Goal: Task Accomplishment & Management: Use online tool/utility

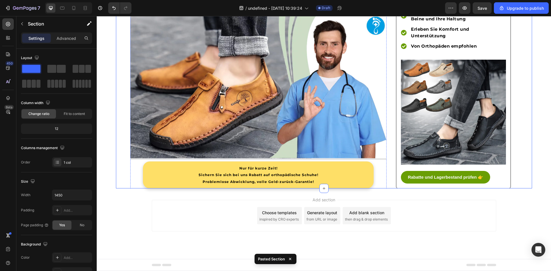
scroll to position [1540, 0]
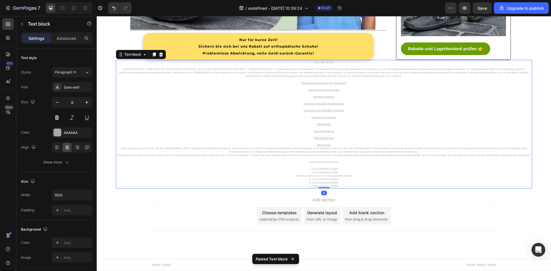
scroll to position [1669, 0]
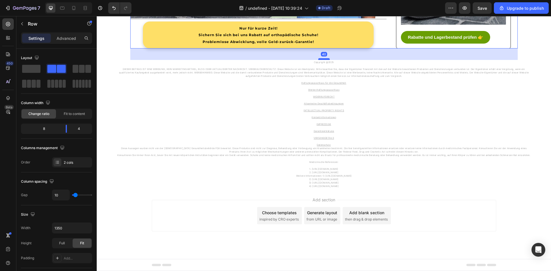
drag, startPoint x: 326, startPoint y: 59, endPoint x: 326, endPoint y: 71, distance: 11.5
click at [326, 60] on div at bounding box center [323, 59] width 11 height 2
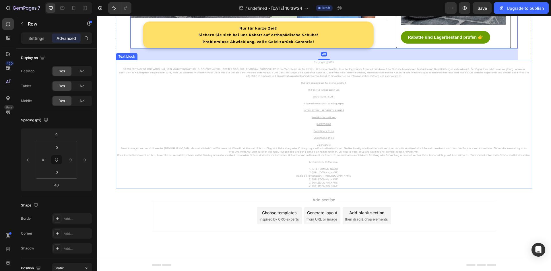
click at [259, 119] on p "Haftungsausschluss für die Gesundheit Werbe-Haftungsausschluss WIDERRUFSRECHT A…" at bounding box center [324, 98] width 415 height 41
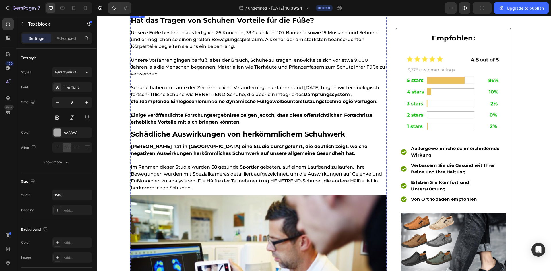
scroll to position [0, 0]
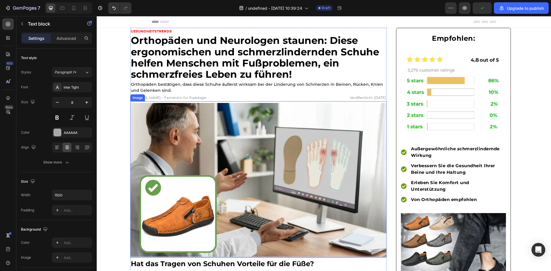
click at [181, 159] on img at bounding box center [258, 180] width 256 height 154
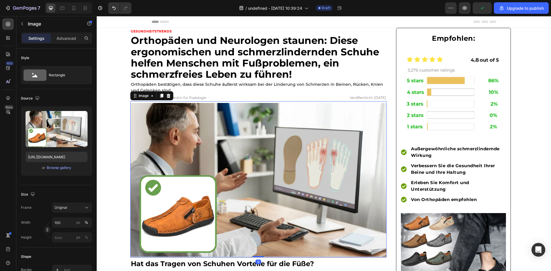
click at [238, 104] on img at bounding box center [258, 180] width 256 height 154
click at [361, 89] on h2 "Orthopäden bestätigen, dass diese Schuhe äußerst wirksam bei der Linderung von …" at bounding box center [258, 87] width 256 height 13
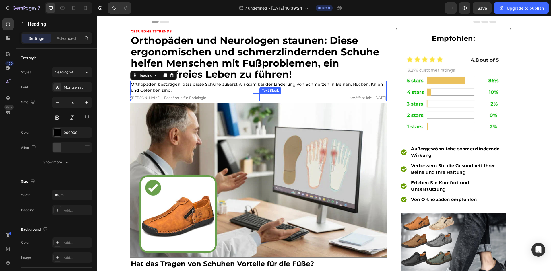
click at [364, 95] on p "Veröffentlicht: [DATE]" at bounding box center [323, 98] width 126 height 6
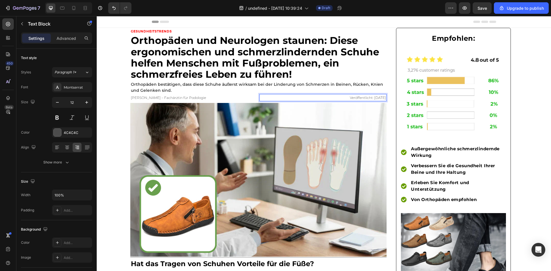
click at [365, 98] on span "Veröffentlicht: [DATE]" at bounding box center [368, 98] width 36 height 4
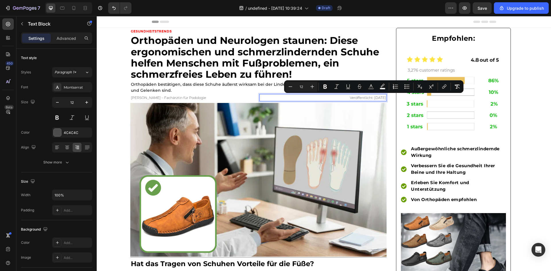
drag, startPoint x: 365, startPoint y: 97, endPoint x: 383, endPoint y: 98, distance: 18.4
click at [383, 98] on span "Veröffentlicht: [DATE]" at bounding box center [368, 98] width 36 height 4
click at [358, 98] on span "Veröffentlicht: [DATE]" at bounding box center [368, 98] width 36 height 4
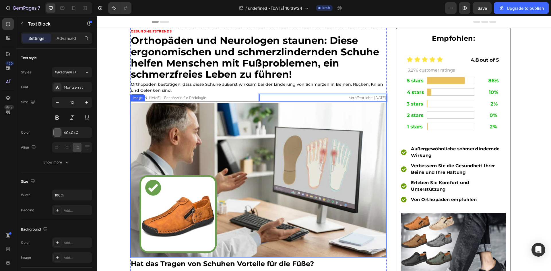
drag, startPoint x: 282, startPoint y: 140, endPoint x: 280, endPoint y: 138, distance: 3.1
click at [282, 140] on img at bounding box center [258, 180] width 256 height 154
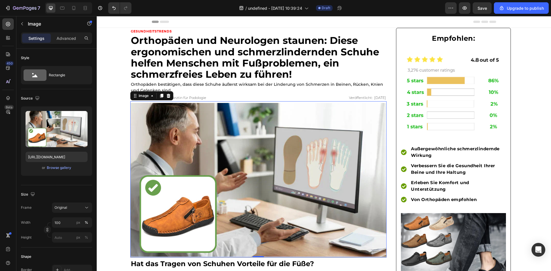
click at [185, 144] on img at bounding box center [258, 180] width 256 height 154
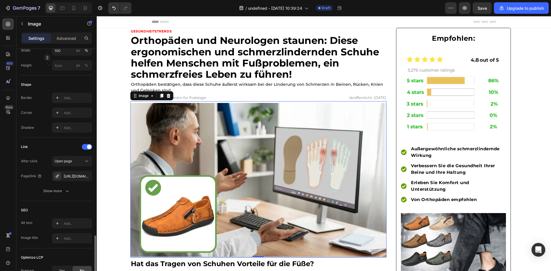
scroll to position [239, 0]
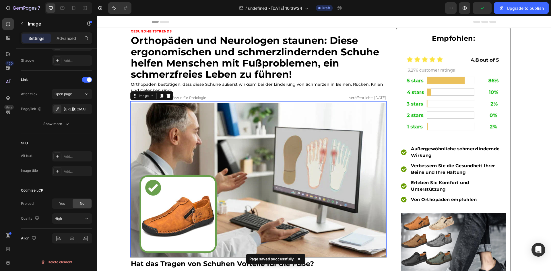
click at [193, 166] on img at bounding box center [258, 180] width 256 height 154
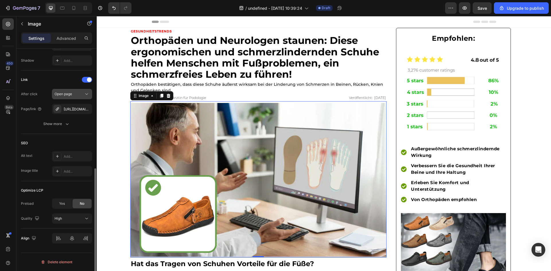
click at [0, 0] on icon "button" at bounding box center [0, 0] width 0 height 0
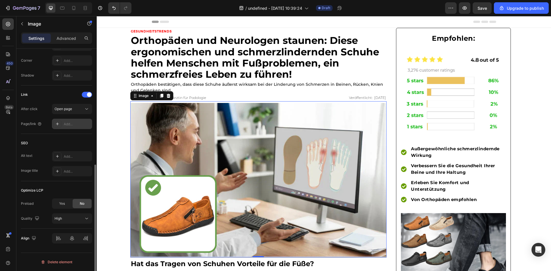
click at [58, 126] on icon at bounding box center [57, 124] width 5 height 5
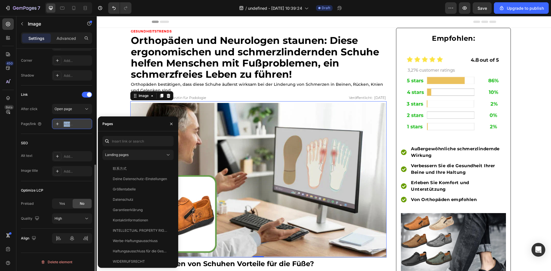
click at [58, 126] on icon at bounding box center [57, 124] width 5 height 5
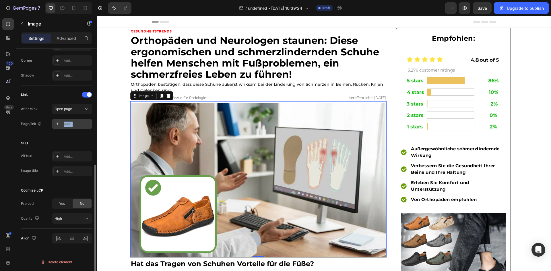
click at [58, 126] on icon at bounding box center [57, 124] width 5 height 5
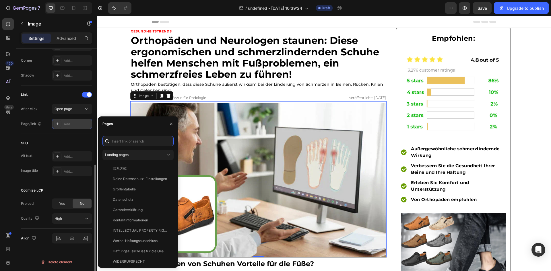
paste input "[URL][DOMAIN_NAME]"
type input "[URL][DOMAIN_NAME]"
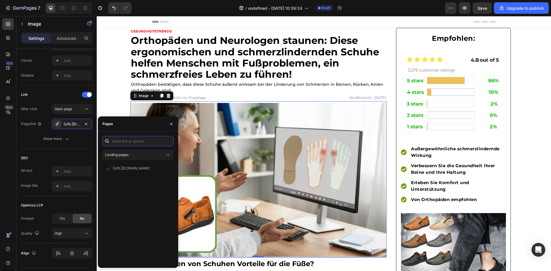
scroll to position [172, 0]
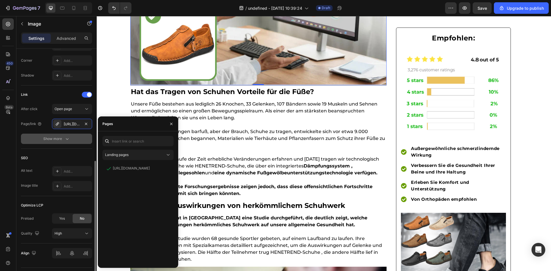
click at [69, 142] on button "Show more" at bounding box center [56, 139] width 71 height 10
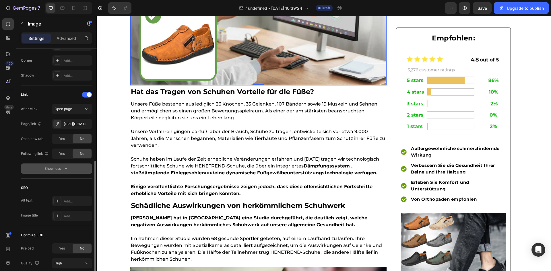
click at [63, 168] on icon "button" at bounding box center [66, 169] width 6 height 6
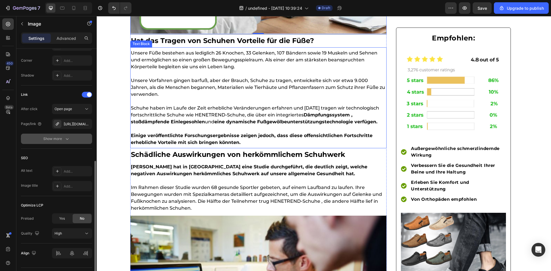
scroll to position [316, 0]
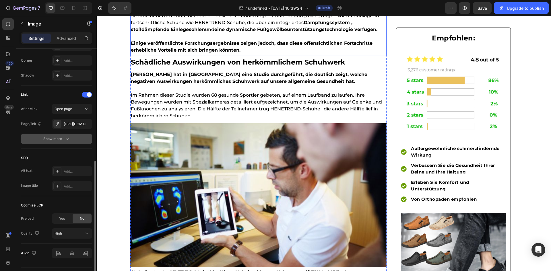
drag, startPoint x: 183, startPoint y: 156, endPoint x: 118, endPoint y: 177, distance: 68.6
click at [183, 156] on img at bounding box center [258, 195] width 256 height 144
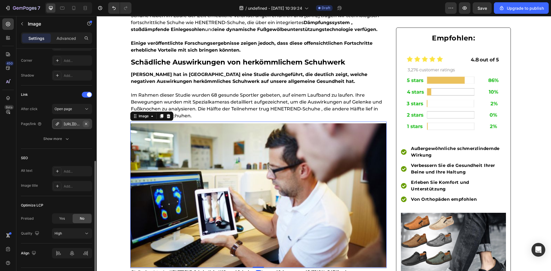
click at [86, 121] on button "button" at bounding box center [86, 124] width 7 height 7
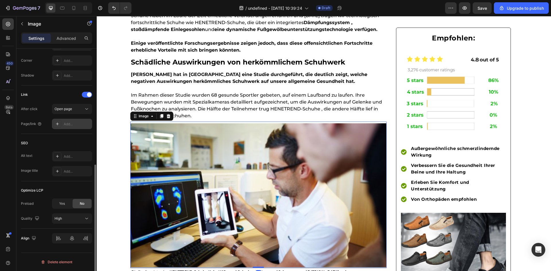
click at [57, 124] on icon at bounding box center [57, 124] width 3 height 3
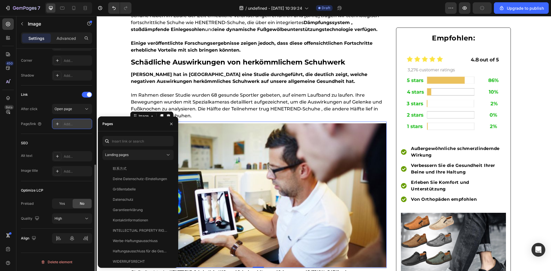
click at [57, 125] on icon at bounding box center [57, 124] width 5 height 5
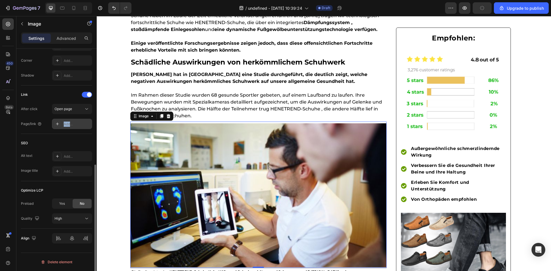
click at [57, 125] on icon at bounding box center [57, 124] width 5 height 5
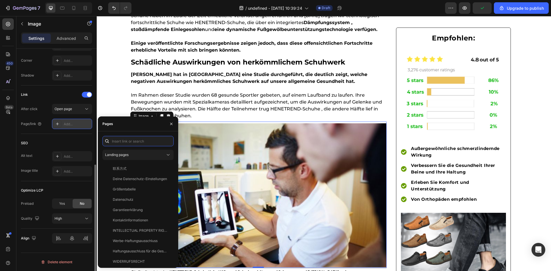
paste input "[URL][DOMAIN_NAME]"
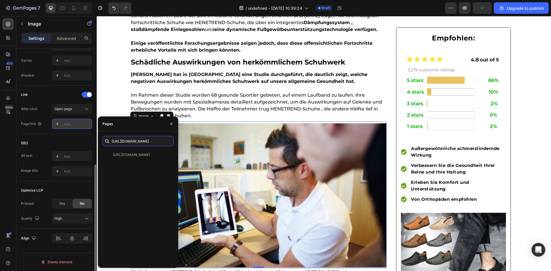
type input "[URL][DOMAIN_NAME]"
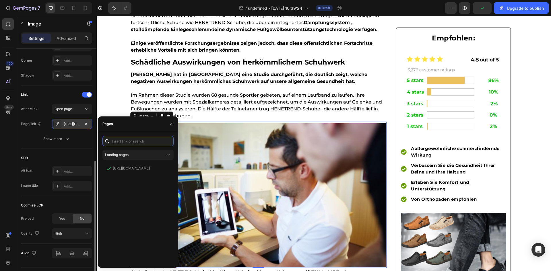
scroll to position [0, 0]
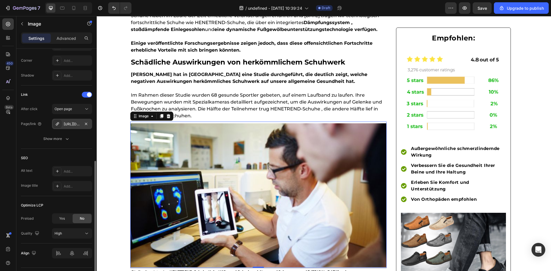
click at [248, 173] on img at bounding box center [258, 195] width 256 height 144
click at [74, 111] on div "Open page" at bounding box center [69, 109] width 29 height 5
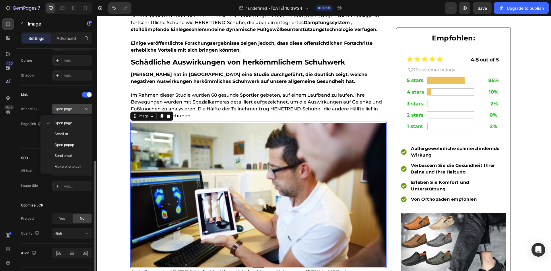
click at [74, 111] on div "Open page" at bounding box center [69, 109] width 29 height 5
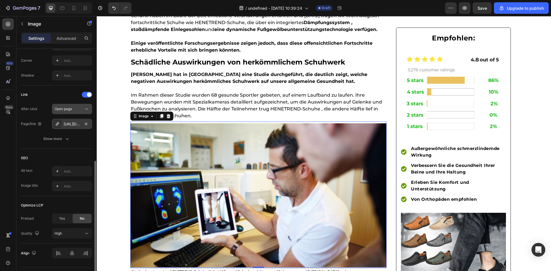
click at [74, 111] on div "Open page" at bounding box center [69, 109] width 29 height 5
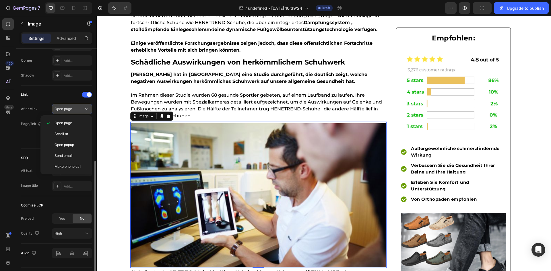
click at [74, 111] on div "Open page" at bounding box center [69, 109] width 29 height 5
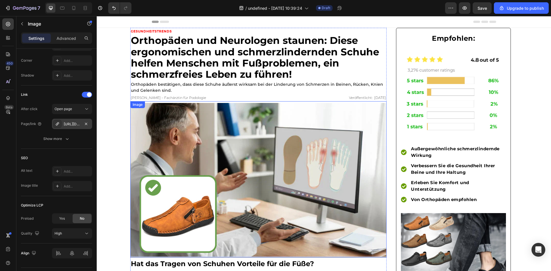
click at [190, 133] on img at bounding box center [258, 180] width 256 height 154
click at [84, 124] on button "button" at bounding box center [86, 124] width 7 height 7
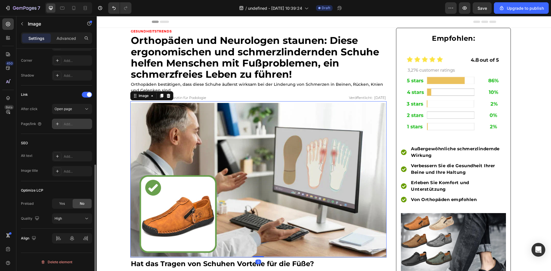
click at [58, 122] on icon at bounding box center [57, 124] width 5 height 5
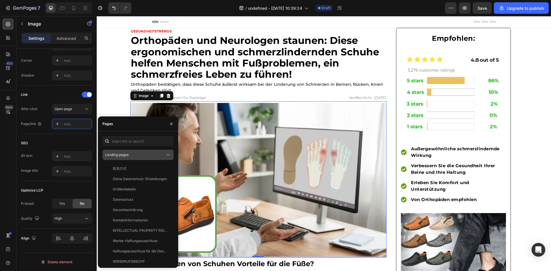
click at [128, 154] on span "Landing pages" at bounding box center [117, 155] width 24 height 4
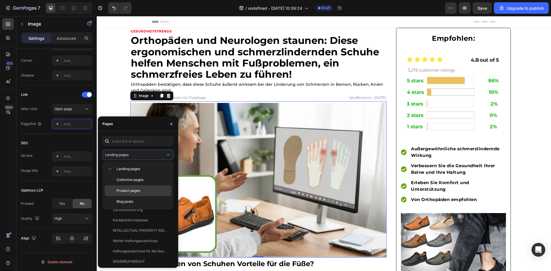
click at [145, 196] on div "Product pages" at bounding box center [138, 201] width 67 height 11
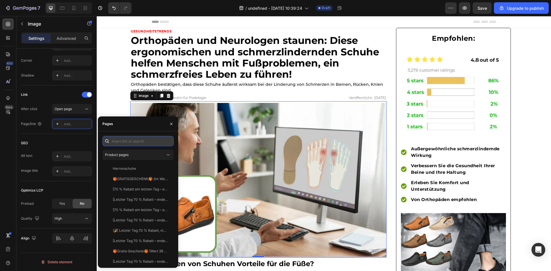
click at [139, 145] on input "text" at bounding box center [138, 141] width 71 height 10
paste input "Herrenschuhe"
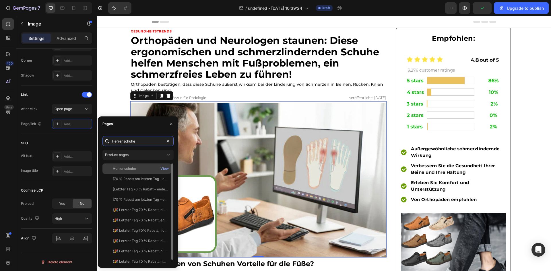
type input "Herrenschuhe"
click at [140, 167] on div "Herrenschuhe" at bounding box center [137, 168] width 64 height 5
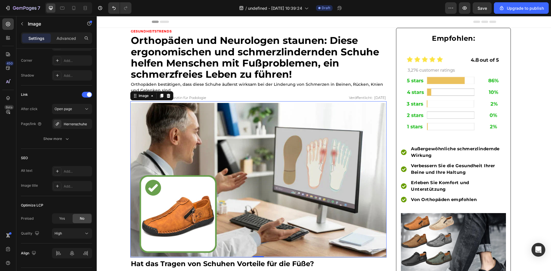
click at [272, 147] on img at bounding box center [258, 180] width 256 height 154
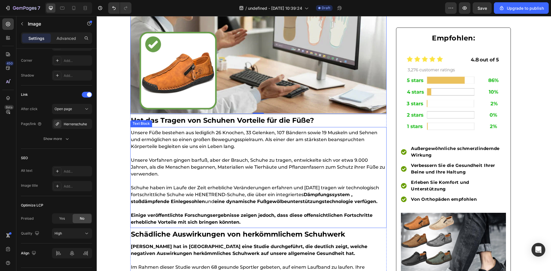
scroll to position [316, 0]
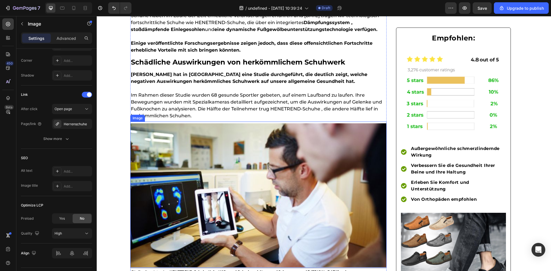
click at [177, 182] on img at bounding box center [258, 195] width 256 height 144
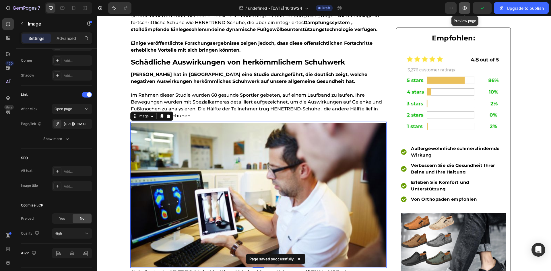
click at [465, 9] on icon "button" at bounding box center [465, 8] width 6 height 6
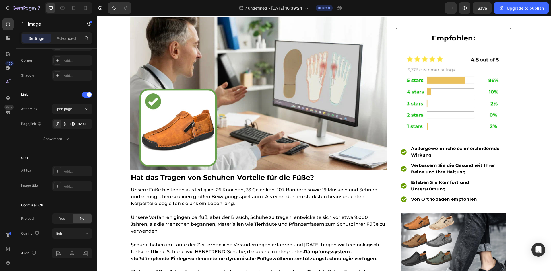
scroll to position [29, 0]
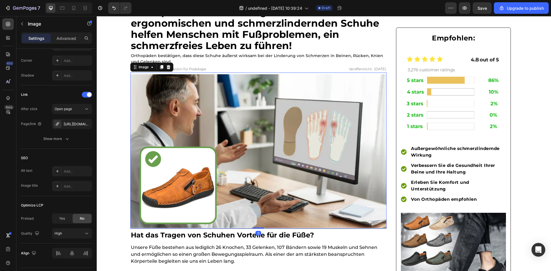
click at [188, 195] on img at bounding box center [258, 151] width 256 height 154
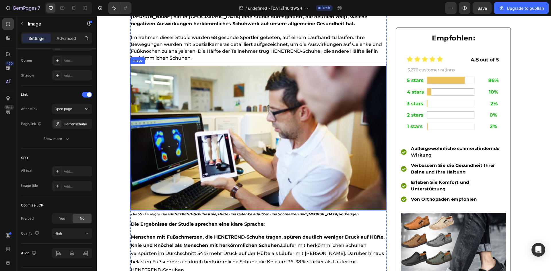
scroll to position [574, 0]
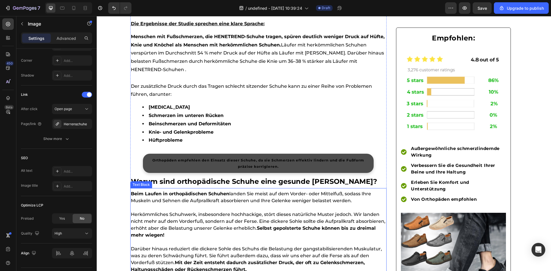
click at [187, 156] on link "Orthopäden empfehlen den Einsatz dieser Schuhe, da sie Schmerzen effektiv linde…" at bounding box center [258, 163] width 231 height 19
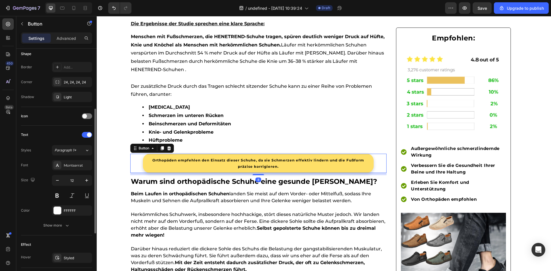
scroll to position [218, 0]
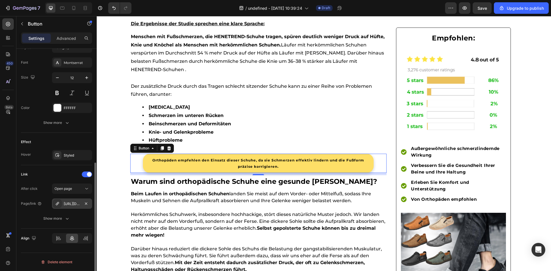
click at [62, 205] on div "[URL][DOMAIN_NAME]" at bounding box center [72, 204] width 40 height 10
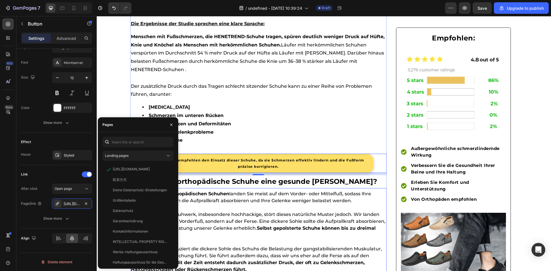
click at [287, 192] on p "Beim Laufen in orthopädischen Schuhen landen Sie meist auf dem Vorder- oder Mit…" at bounding box center [258, 198] width 255 height 14
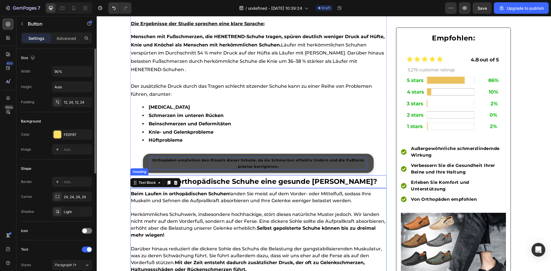
click at [276, 162] on strong "Orthopäden empfehlen den Einsatz dieser Schuhe, da sie Schmerzen effektiv linde…" at bounding box center [258, 163] width 212 height 11
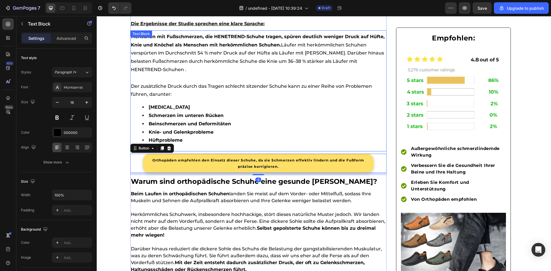
click at [273, 130] on li "Knie- und Gelenkprobleme" at bounding box center [264, 132] width 244 height 8
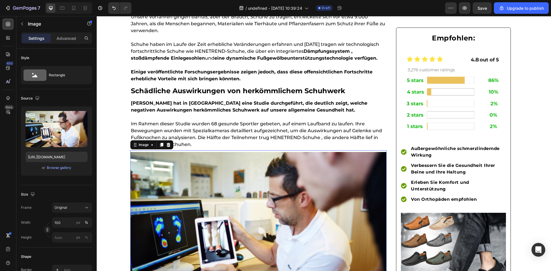
click at [291, 180] on img at bounding box center [258, 224] width 256 height 144
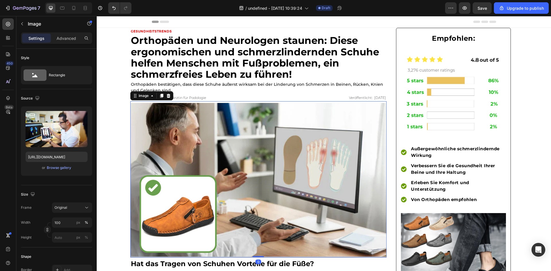
click at [188, 193] on img at bounding box center [258, 180] width 256 height 154
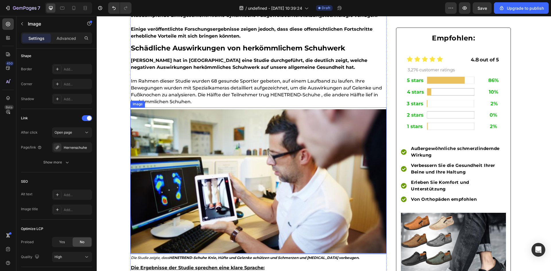
scroll to position [402, 0]
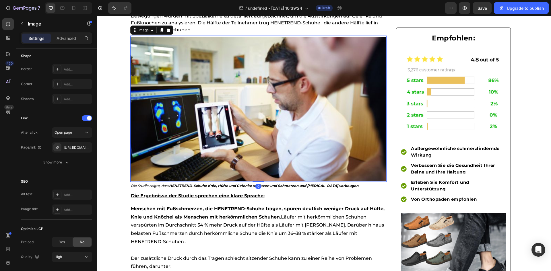
click at [194, 136] on img at bounding box center [258, 109] width 256 height 144
click at [230, 140] on img at bounding box center [258, 109] width 256 height 144
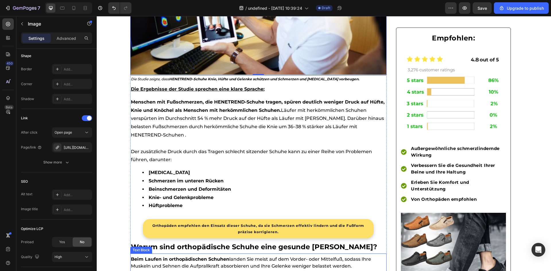
scroll to position [603, 0]
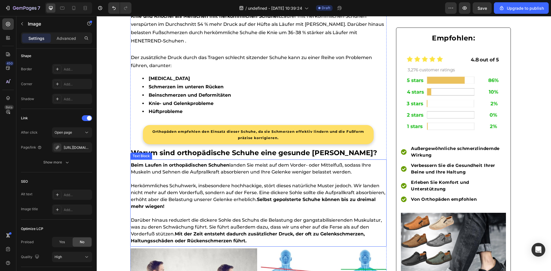
click at [161, 192] on p "Herkömmliches Schuhwerk, insbesondere hochhackige, stört dieses natürliche Must…" at bounding box center [258, 197] width 255 height 28
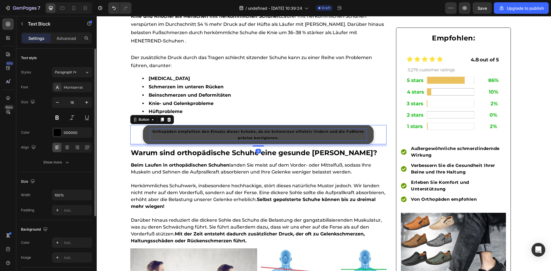
click at [194, 135] on p "Orthopäden empfehlen den Einsatz dieser Schuhe, da sie Schmerzen effektiv linde…" at bounding box center [258, 135] width 217 height 12
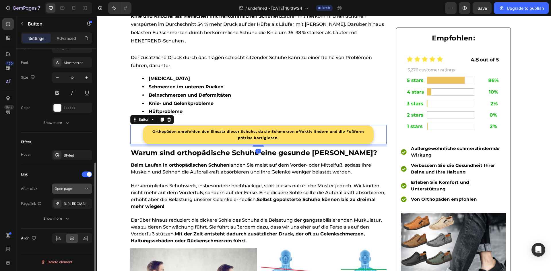
drag, startPoint x: 83, startPoint y: 204, endPoint x: 80, endPoint y: 205, distance: 3.3
click at [0, 0] on button "button" at bounding box center [0, 0] width 0 height 0
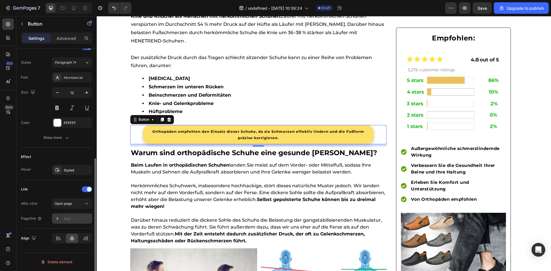
click at [54, 217] on div at bounding box center [57, 219] width 8 height 8
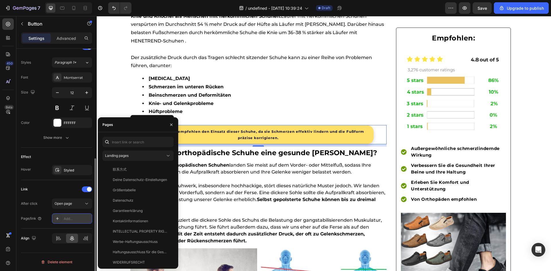
click at [57, 219] on icon at bounding box center [57, 218] width 3 height 3
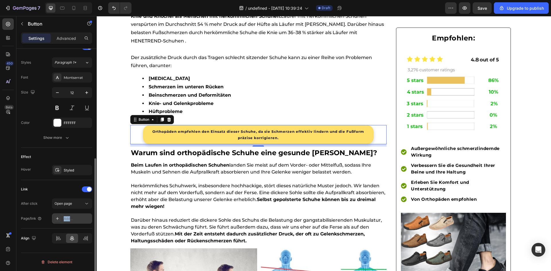
click at [57, 219] on icon at bounding box center [57, 218] width 3 height 3
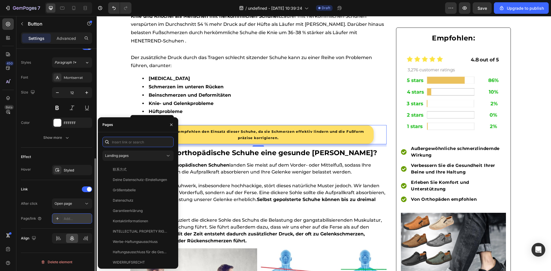
paste input "[URL][DOMAIN_NAME]"
type input "[URL][DOMAIN_NAME]"
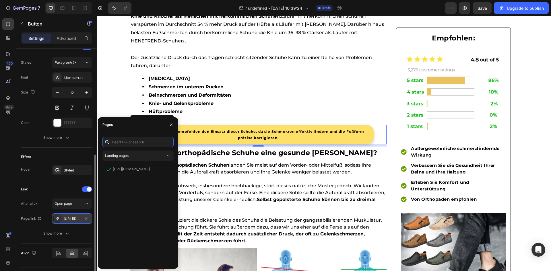
scroll to position [0, 0]
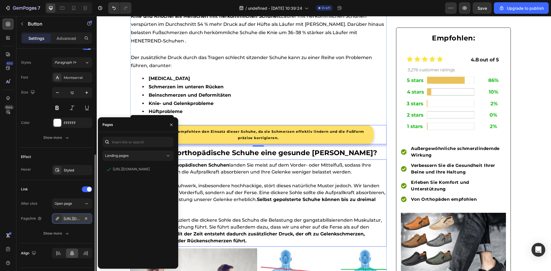
click at [307, 192] on p "Herkömmliches Schuhwerk, insbesondere hochhackige, stört dieses natürliche Must…" at bounding box center [258, 197] width 255 height 28
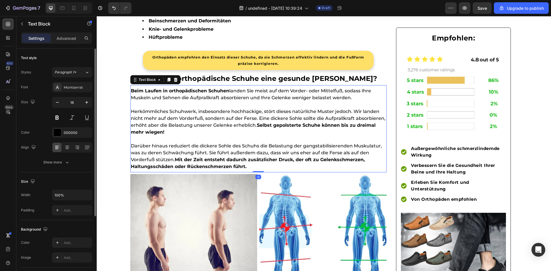
scroll to position [747, 0]
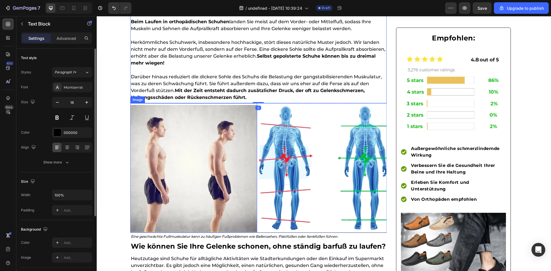
click at [211, 173] on img at bounding box center [193, 168] width 127 height 127
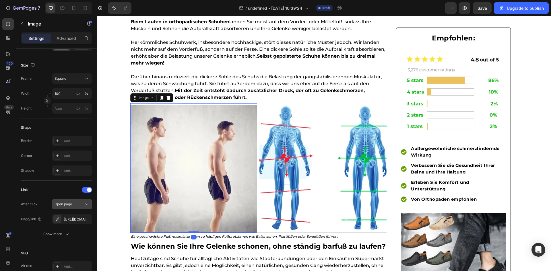
scroll to position [254, 0]
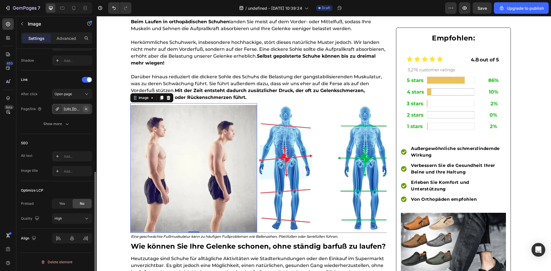
click at [87, 109] on icon "button" at bounding box center [86, 109] width 5 height 5
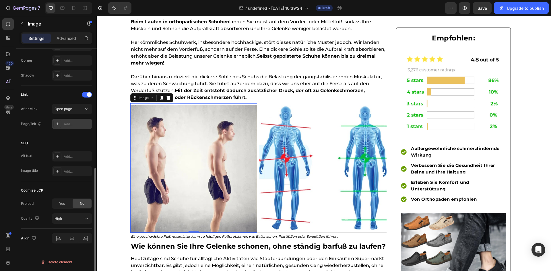
click at [55, 126] on icon at bounding box center [57, 124] width 5 height 5
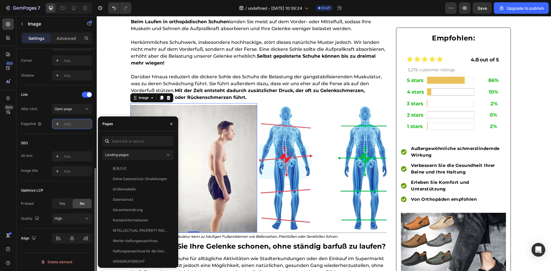
click at [57, 126] on icon at bounding box center [57, 124] width 5 height 5
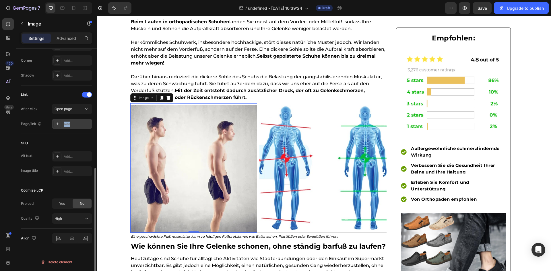
click at [57, 126] on icon at bounding box center [57, 124] width 5 height 5
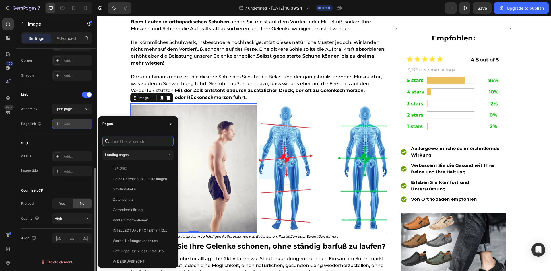
paste input "[URL][DOMAIN_NAME]"
type input "[URL][DOMAIN_NAME]"
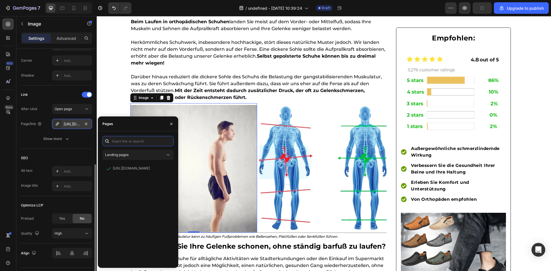
scroll to position [0, 0]
click at [325, 146] on img at bounding box center [323, 168] width 127 height 127
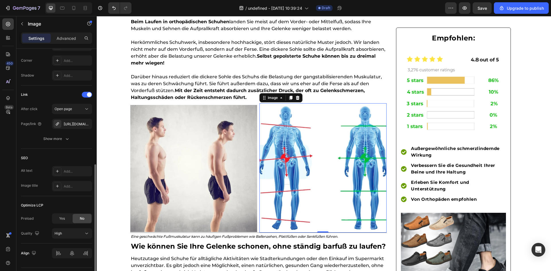
scroll to position [254, 0]
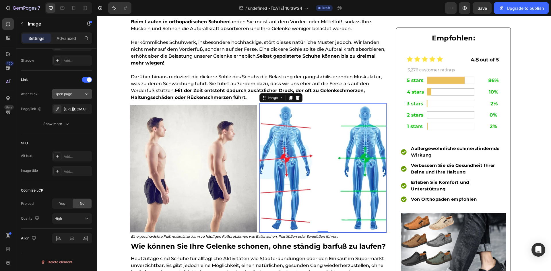
click at [0, 0] on icon "button" at bounding box center [0, 0] width 0 height 0
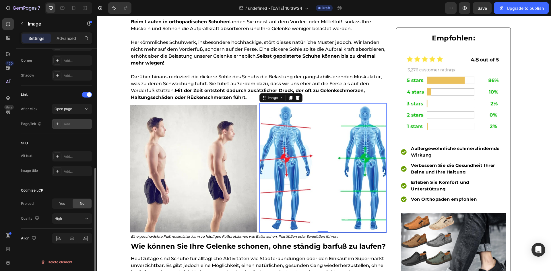
click at [61, 125] on div at bounding box center [57, 124] width 8 height 8
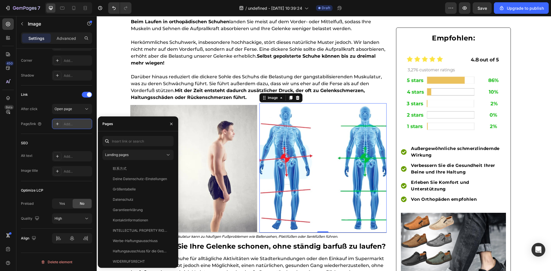
click at [57, 125] on icon at bounding box center [57, 124] width 5 height 5
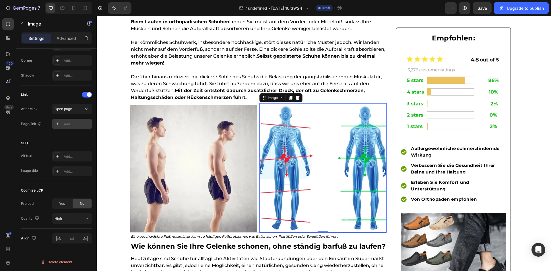
click at [57, 125] on icon at bounding box center [57, 124] width 3 height 3
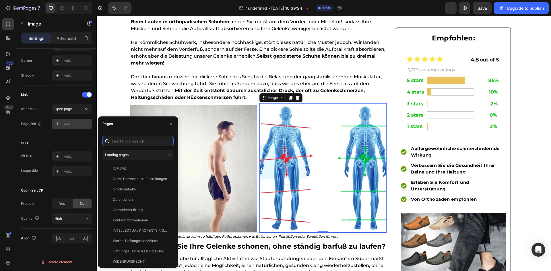
paste input "boutesen"
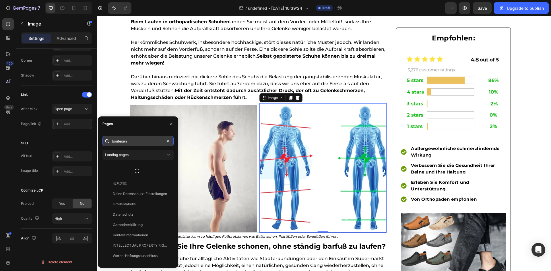
paste input "[URL][DOMAIN_NAME]"
type input "[URL][DOMAIN_NAME]"
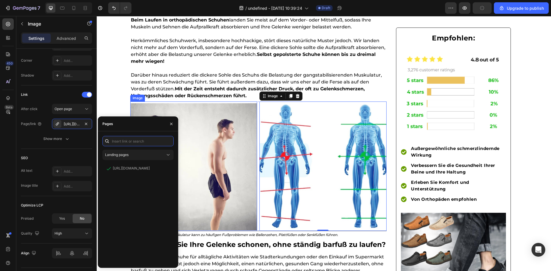
scroll to position [947, 0]
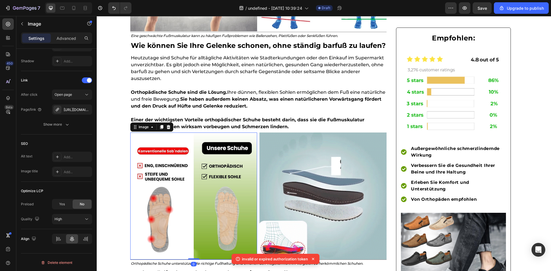
click at [206, 163] on img at bounding box center [193, 196] width 127 height 127
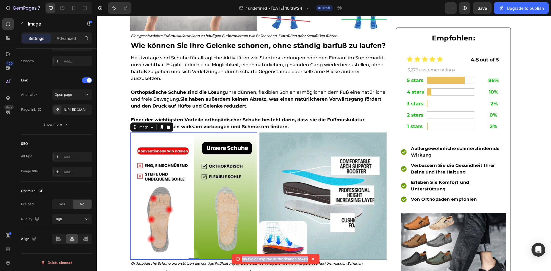
drag, startPoint x: 241, startPoint y: 260, endPoint x: 309, endPoint y: 262, distance: 68.4
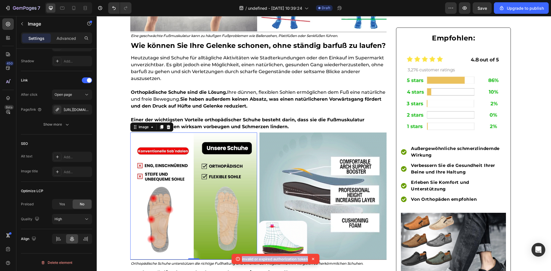
click at [309, 262] on div "invalid or expired authorization token" at bounding box center [276, 259] width 88 height 10
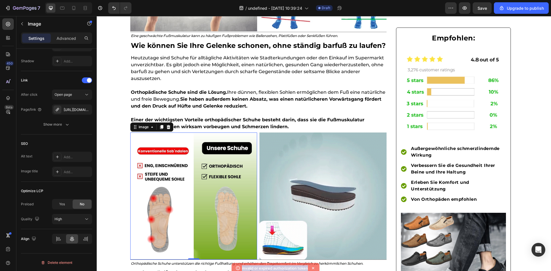
copy p "invalid or expired authorization token"
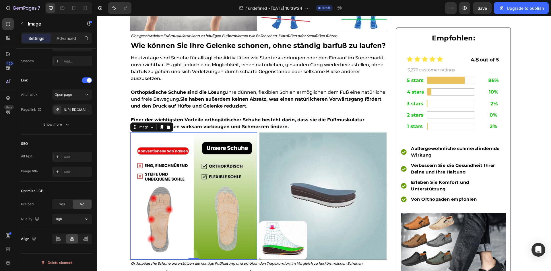
copy p "invalid or expired authorization token"
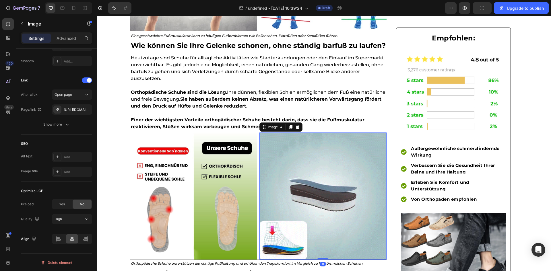
click at [311, 247] on img at bounding box center [323, 196] width 127 height 127
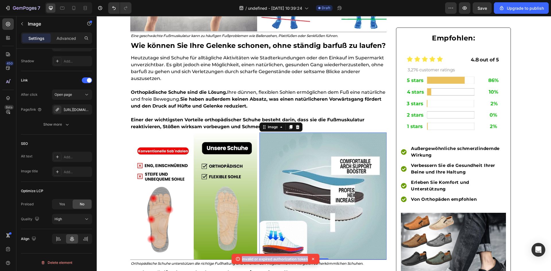
drag, startPoint x: 240, startPoint y: 260, endPoint x: 308, endPoint y: 260, distance: 68.0
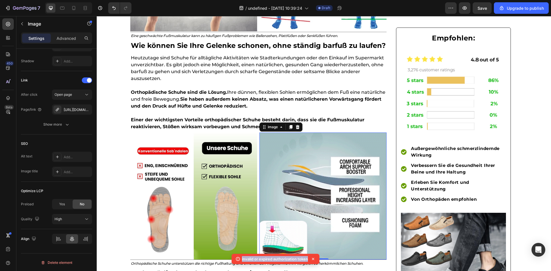
click at [308, 260] on div "invalid or expired authorization token" at bounding box center [271, 259] width 73 height 6
copy p "invalid or expired authorization token"
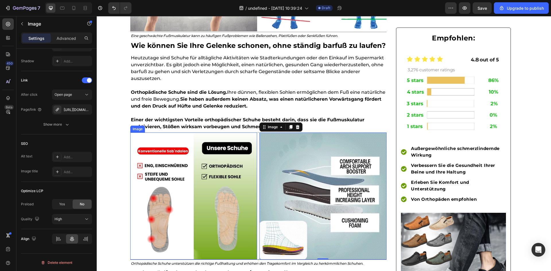
click at [215, 212] on img at bounding box center [193, 196] width 127 height 127
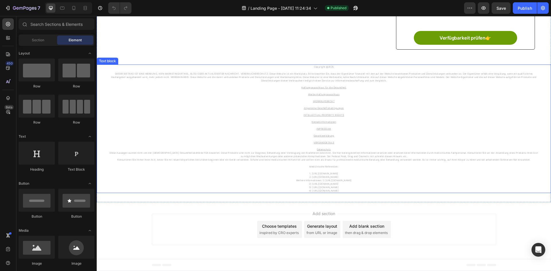
scroll to position [372, 0]
click at [199, 185] on p "2) [URL][DOMAIN_NAME]" at bounding box center [324, 183] width 430 height 3
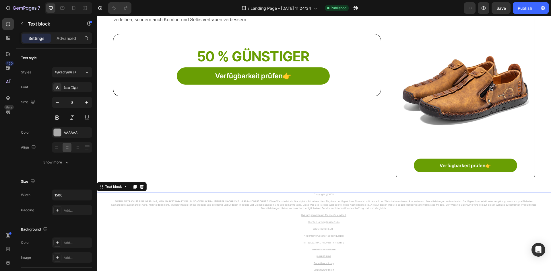
scroll to position [0, 0]
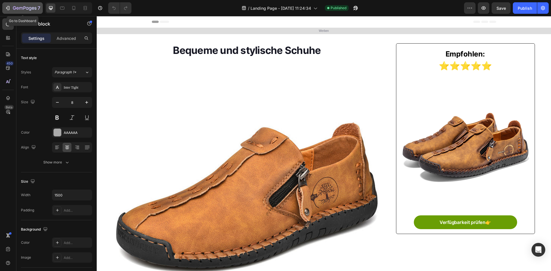
click at [17, 7] on icon "button" at bounding box center [25, 8] width 24 height 5
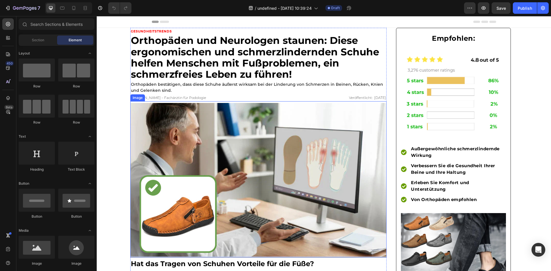
click at [260, 163] on img at bounding box center [258, 180] width 256 height 154
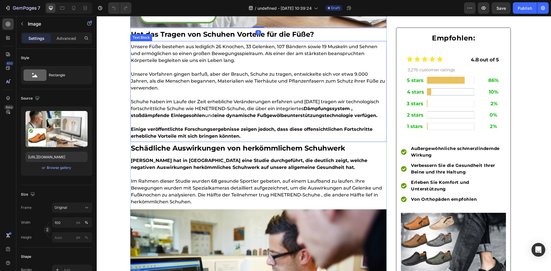
scroll to position [287, 0]
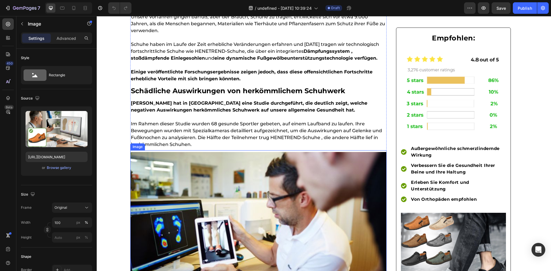
click at [189, 175] on img at bounding box center [258, 224] width 256 height 144
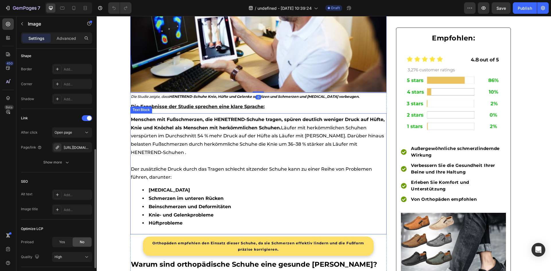
scroll to position [517, 0]
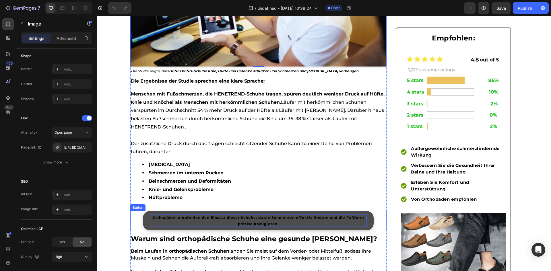
click at [208, 216] on strong "Orthopäden empfehlen den Einsatz dieser Schuhe, da sie Schmerzen effektiv linde…" at bounding box center [258, 221] width 212 height 11
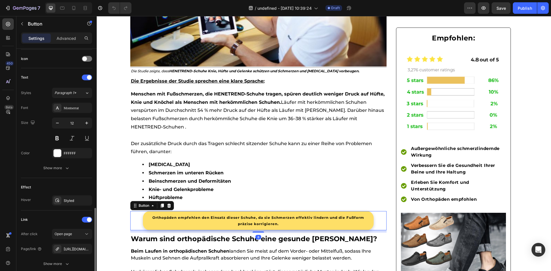
scroll to position [218, 0]
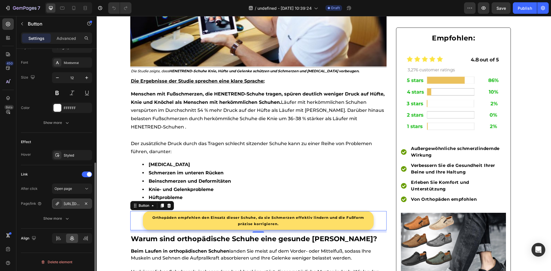
click at [82, 204] on div "[URL][DOMAIN_NAME]" at bounding box center [72, 204] width 40 height 10
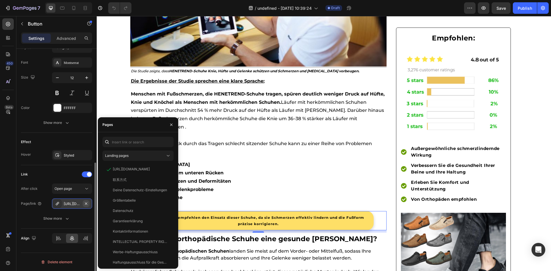
click at [84, 204] on icon "button" at bounding box center [86, 204] width 5 height 5
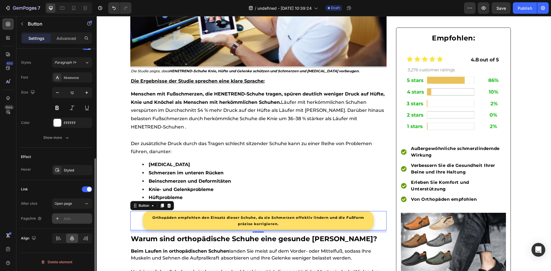
click at [55, 217] on icon at bounding box center [57, 218] width 5 height 5
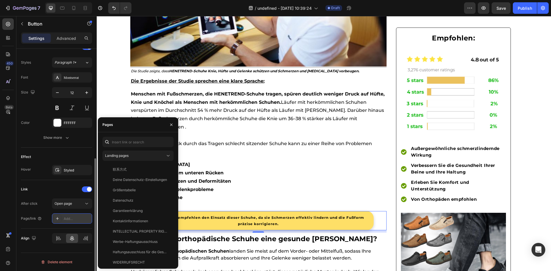
click at [55, 222] on div at bounding box center [57, 219] width 8 height 8
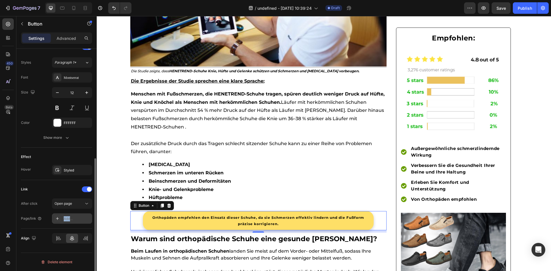
click at [55, 221] on div at bounding box center [57, 219] width 8 height 8
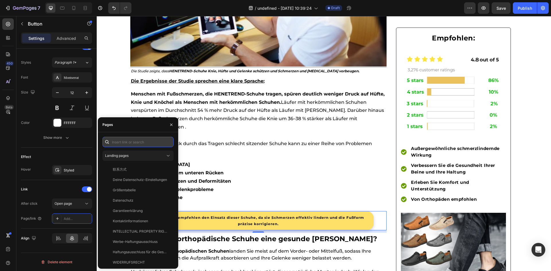
click at [132, 141] on input "text" at bounding box center [138, 142] width 71 height 10
paste input "[URL][DOMAIN_NAME]"
type input "[URL][DOMAIN_NAME]"
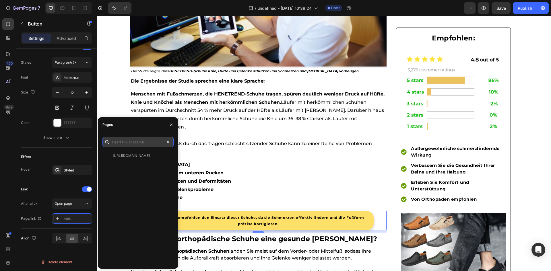
scroll to position [0, 0]
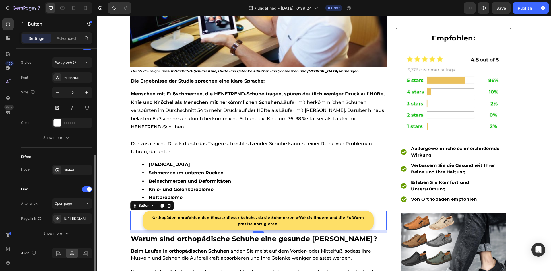
click at [36, 189] on div "Link" at bounding box center [56, 189] width 71 height 9
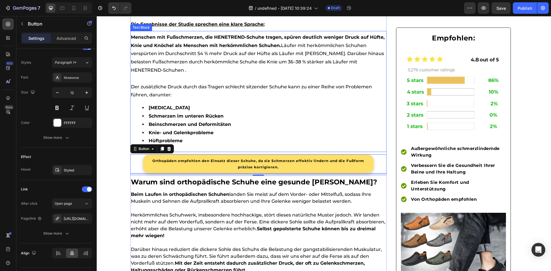
scroll to position [660, 0]
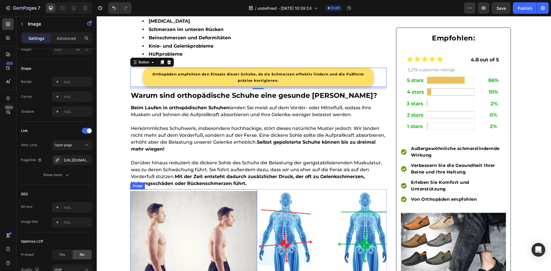
click at [175, 200] on img at bounding box center [193, 254] width 127 height 127
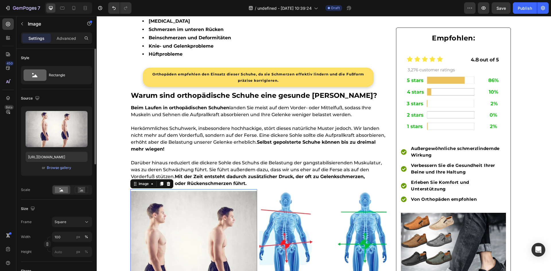
scroll to position [172, 0]
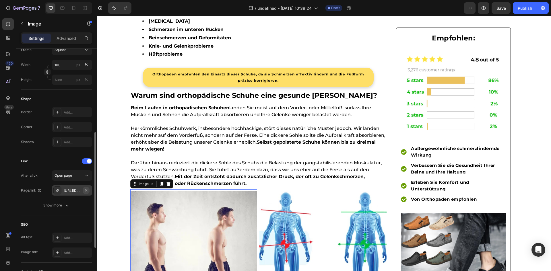
click at [85, 191] on icon "button" at bounding box center [86, 190] width 5 height 5
click at [58, 195] on div at bounding box center [57, 191] width 8 height 8
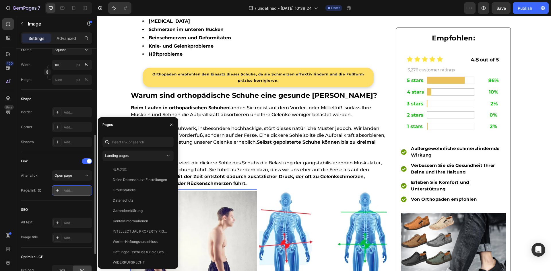
click at [59, 193] on div at bounding box center [57, 191] width 8 height 8
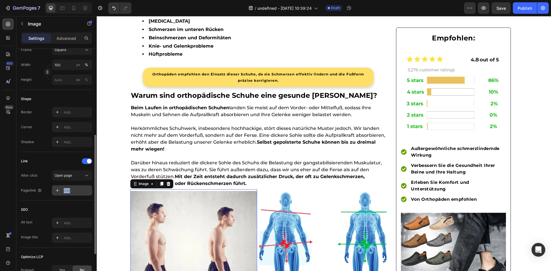
click at [59, 193] on div at bounding box center [57, 191] width 8 height 8
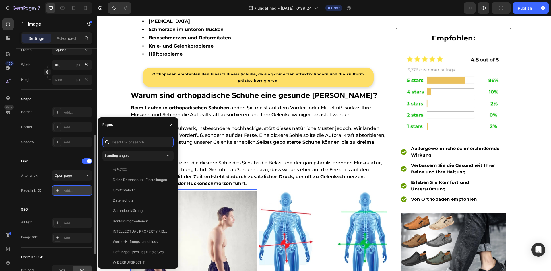
paste input "[URL][DOMAIN_NAME]"
type input "[URL][DOMAIN_NAME]"
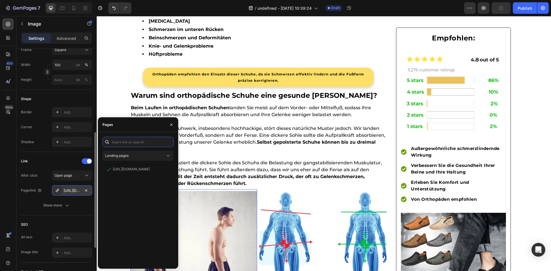
scroll to position [0, 0]
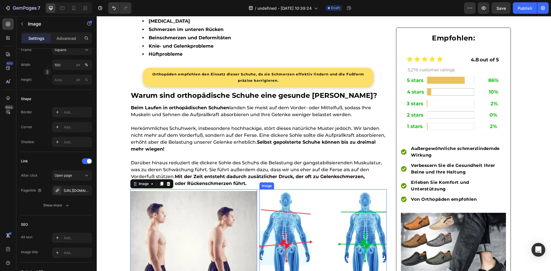
drag, startPoint x: 290, startPoint y: 233, endPoint x: 279, endPoint y: 233, distance: 11.2
click at [290, 233] on img at bounding box center [323, 254] width 127 height 127
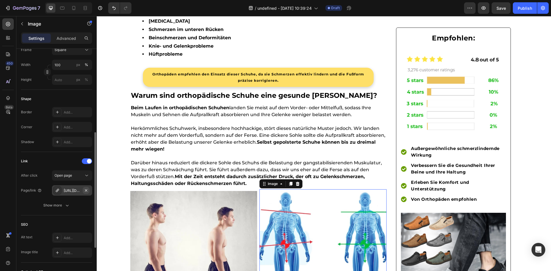
click at [85, 192] on icon "button" at bounding box center [86, 190] width 5 height 5
click at [58, 194] on div at bounding box center [57, 191] width 8 height 8
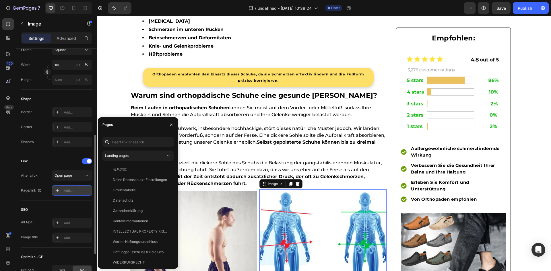
click at [57, 194] on div at bounding box center [57, 191] width 8 height 8
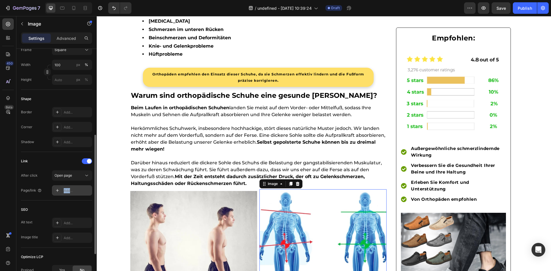
click at [57, 194] on div at bounding box center [57, 191] width 8 height 8
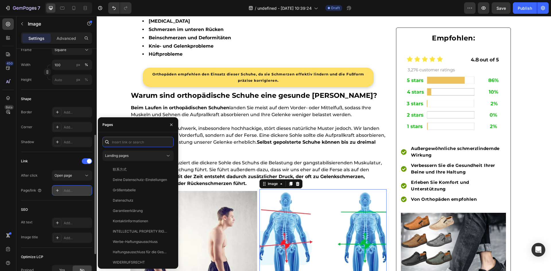
paste input "[URL][DOMAIN_NAME]"
type input "[URL][DOMAIN_NAME]"
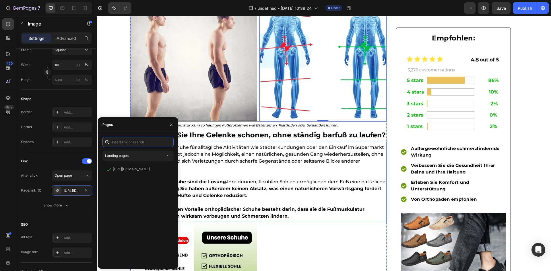
scroll to position [919, 0]
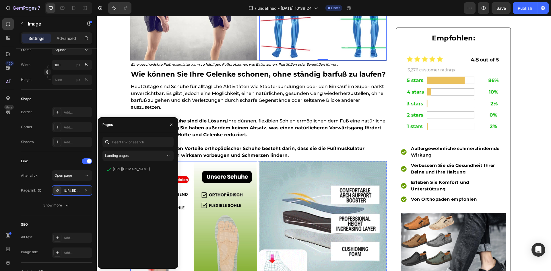
click at [222, 199] on img at bounding box center [193, 224] width 127 height 127
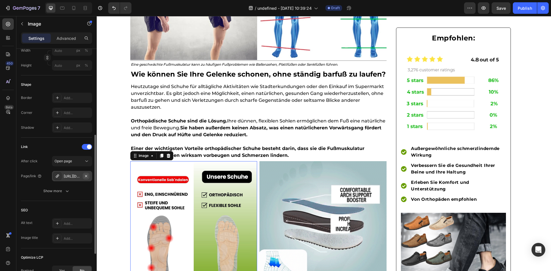
click at [84, 178] on button "button" at bounding box center [86, 176] width 7 height 7
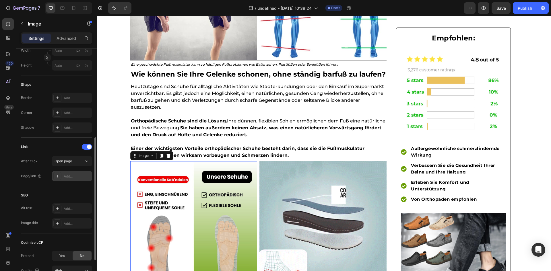
click at [58, 177] on icon at bounding box center [57, 176] width 5 height 5
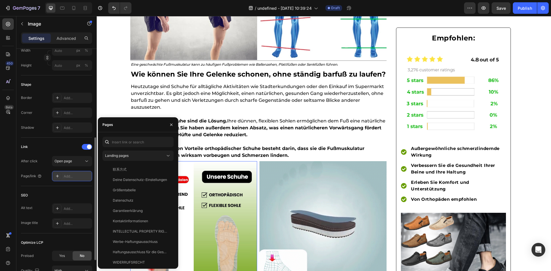
click at [58, 177] on icon at bounding box center [57, 176] width 5 height 5
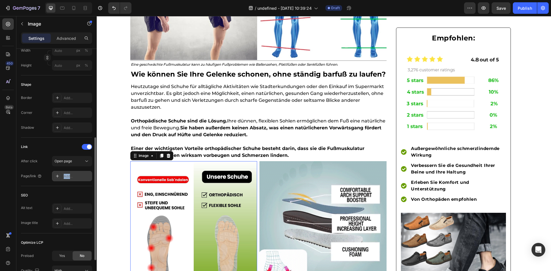
click at [58, 177] on icon at bounding box center [57, 176] width 5 height 5
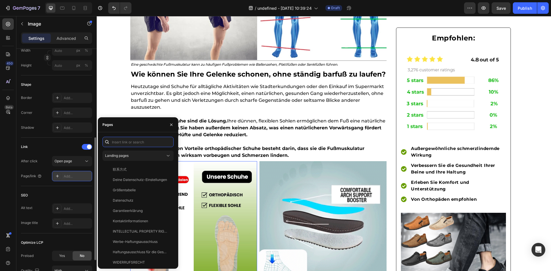
paste input "[URL][DOMAIN_NAME]"
type input "[URL][DOMAIN_NAME]"
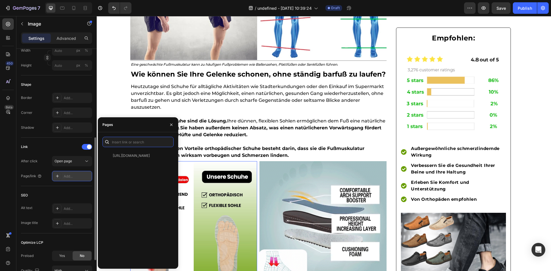
scroll to position [0, 0]
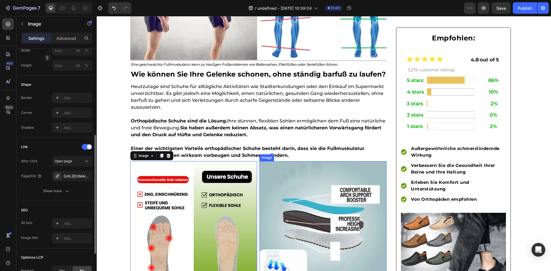
click at [279, 208] on img at bounding box center [323, 224] width 127 height 127
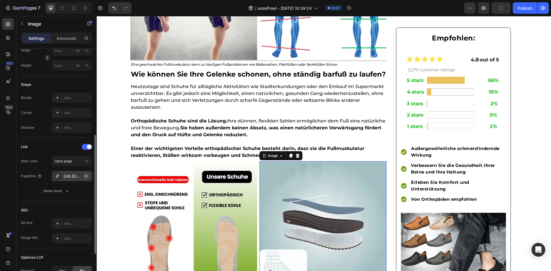
click at [86, 178] on icon "button" at bounding box center [86, 176] width 5 height 5
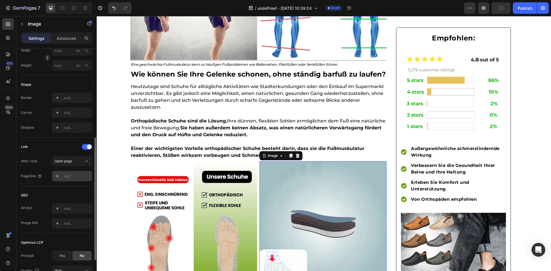
click at [55, 174] on div at bounding box center [57, 176] width 8 height 8
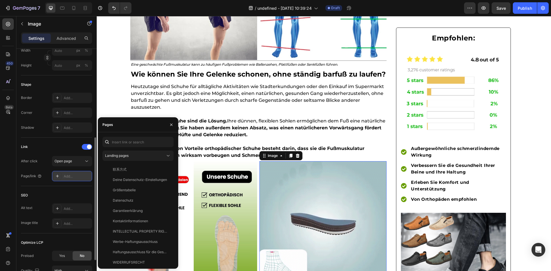
click at [57, 174] on icon at bounding box center [57, 176] width 5 height 5
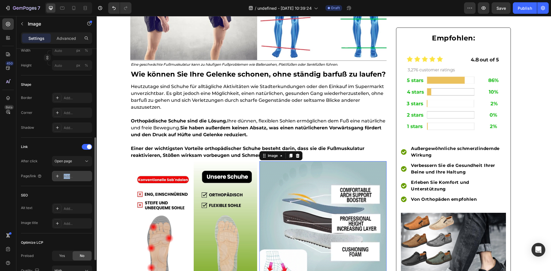
click at [57, 174] on icon at bounding box center [57, 176] width 5 height 5
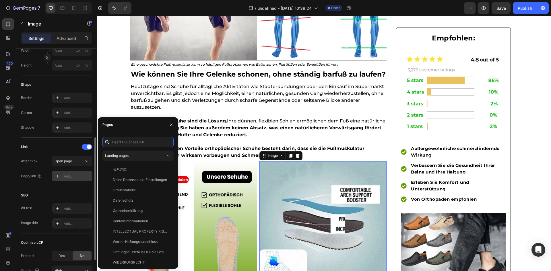
paste input "[URL][DOMAIN_NAME]"
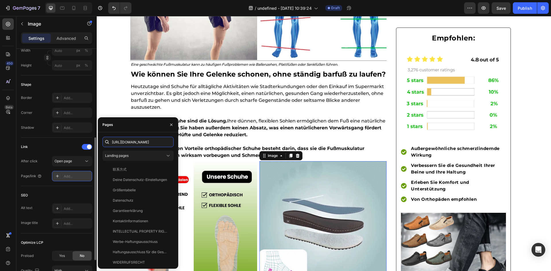
scroll to position [0, 417]
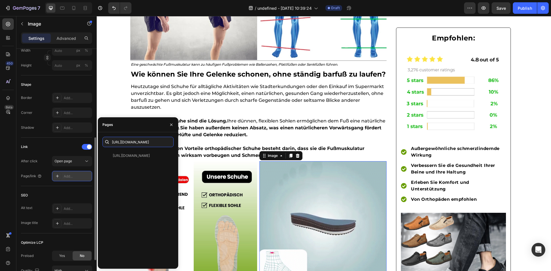
type input "[URL][DOMAIN_NAME]"
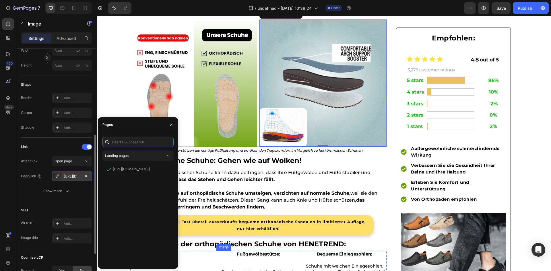
scroll to position [1120, 0]
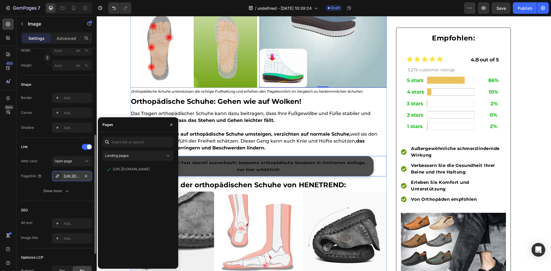
click at [234, 174] on link "Ausverkauft! Fast überall ausverkauft: bequeme orthopädische Sandalen in limiti…" at bounding box center [258, 166] width 231 height 20
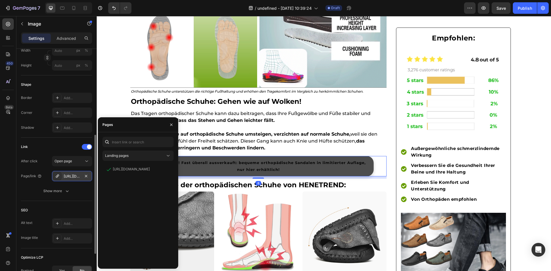
scroll to position [0, 0]
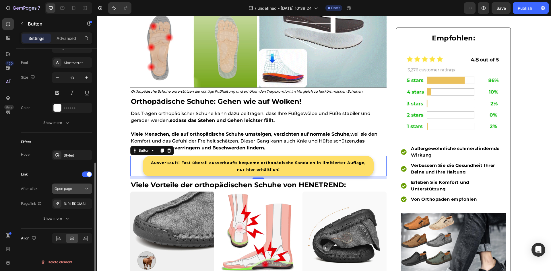
drag, startPoint x: 87, startPoint y: 204, endPoint x: 73, endPoint y: 206, distance: 14.0
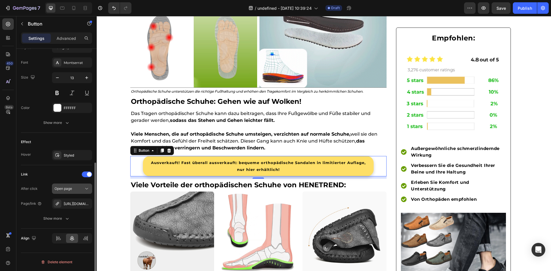
click at [0, 0] on icon "button" at bounding box center [0, 0] width 0 height 0
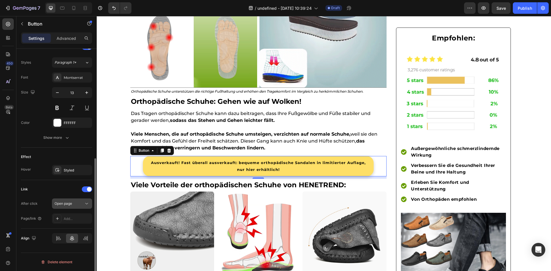
scroll to position [203, 0]
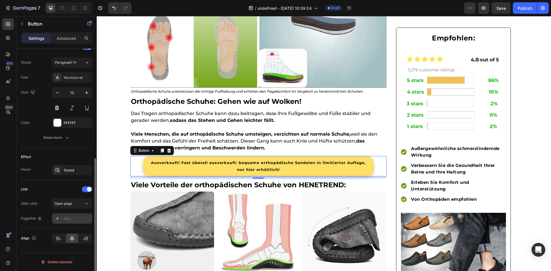
click at [59, 219] on icon at bounding box center [57, 218] width 5 height 5
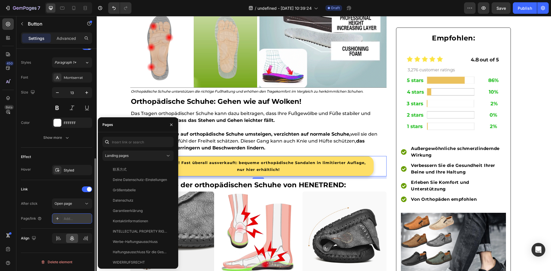
click at [55, 221] on div at bounding box center [57, 219] width 8 height 8
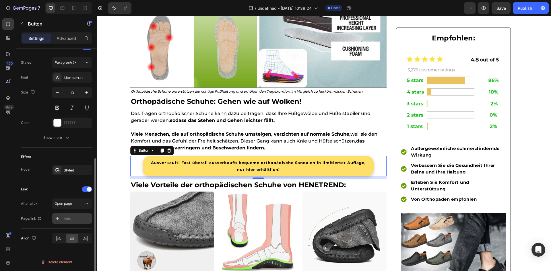
click at [56, 221] on icon at bounding box center [57, 218] width 5 height 5
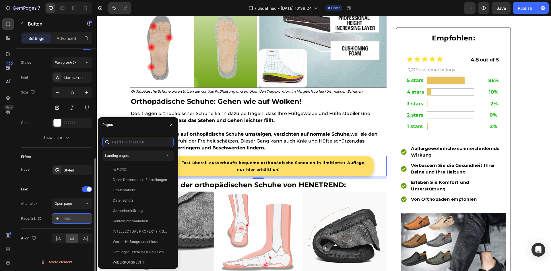
paste input "[URL][DOMAIN_NAME]"
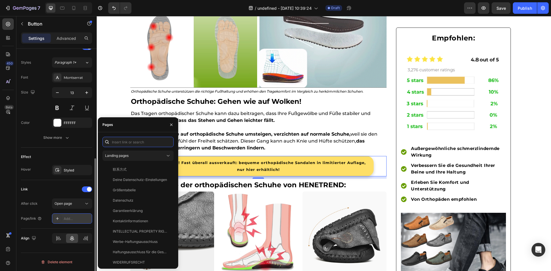
type input "[URL][DOMAIN_NAME]"
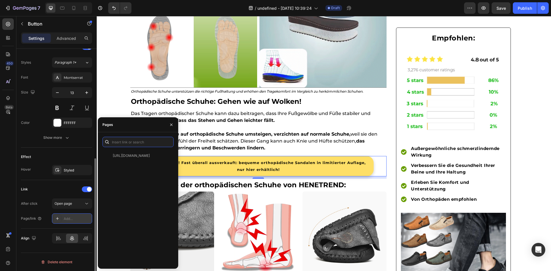
scroll to position [0, 0]
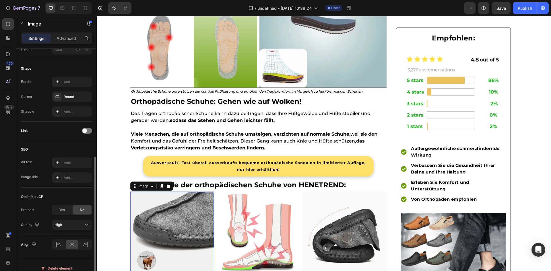
click at [192, 214] on img at bounding box center [172, 234] width 84 height 84
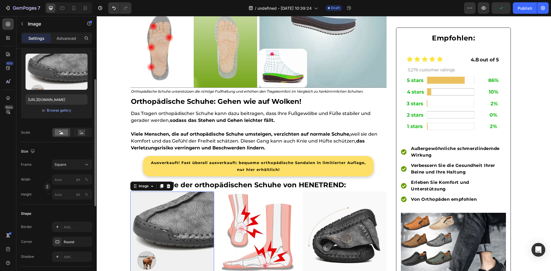
scroll to position [86, 0]
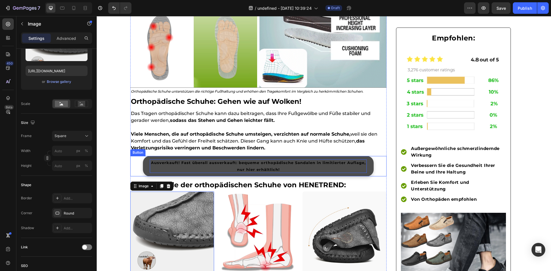
click at [216, 160] on p "Ausverkauft! Fast überall ausverkauft: bequeme orthopädische Sandalen in limiti…" at bounding box center [258, 166] width 217 height 13
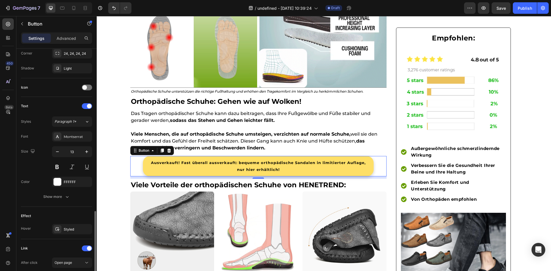
scroll to position [201, 0]
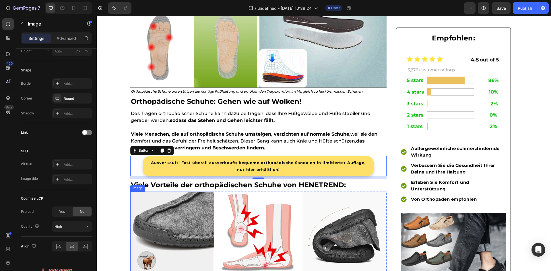
click at [187, 214] on img at bounding box center [172, 234] width 84 height 84
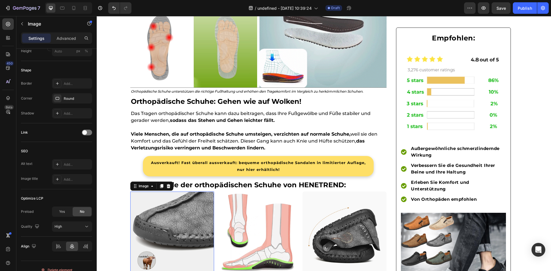
scroll to position [0, 0]
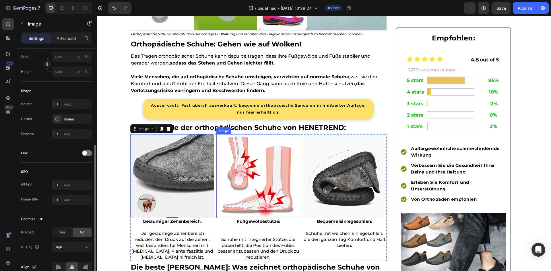
click at [246, 190] on img at bounding box center [258, 176] width 84 height 84
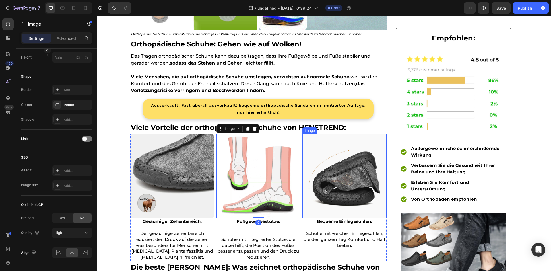
click at [325, 186] on img at bounding box center [345, 176] width 84 height 84
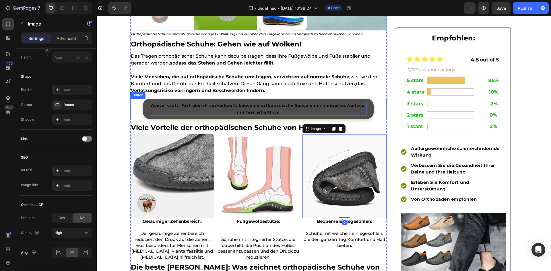
click at [276, 110] on strong "Ausverkauft! Fast überall ausverkauft: bequeme orthopädische Sandalen in limiti…" at bounding box center [258, 108] width 215 height 11
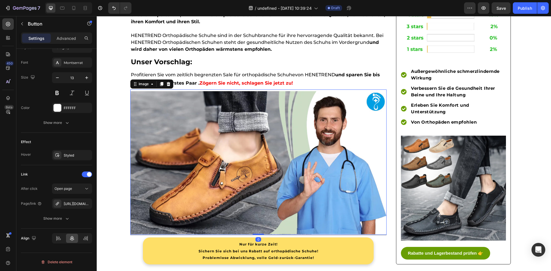
click at [204, 195] on img at bounding box center [258, 162] width 256 height 143
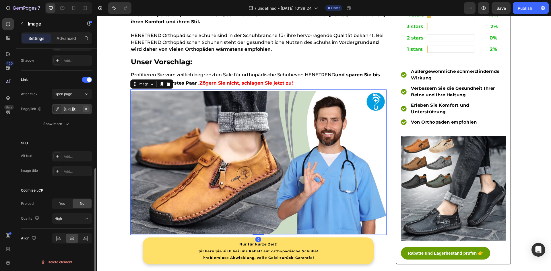
click at [84, 108] on icon "button" at bounding box center [86, 109] width 5 height 5
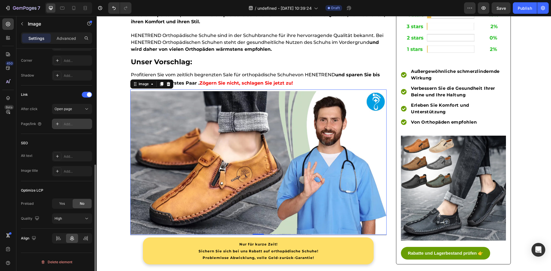
click at [58, 122] on icon at bounding box center [57, 124] width 5 height 5
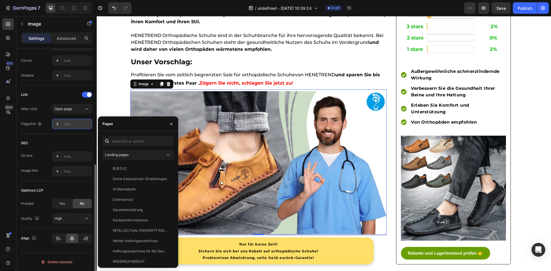
click at [58, 123] on icon at bounding box center [57, 124] width 5 height 5
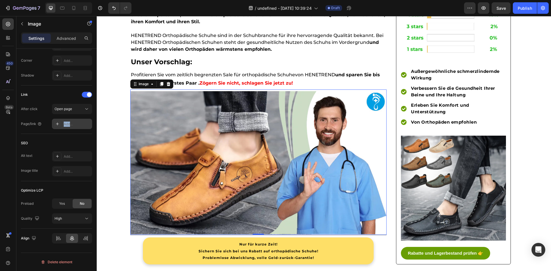
click at [58, 123] on icon at bounding box center [57, 124] width 5 height 5
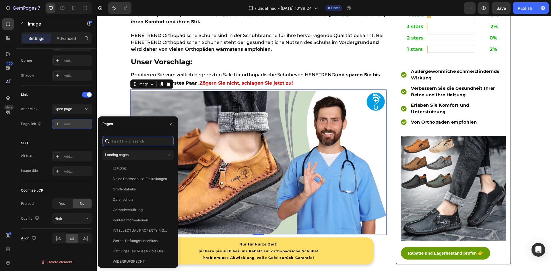
paste input "[URL][DOMAIN_NAME]"
type input "[URL][DOMAIN_NAME]"
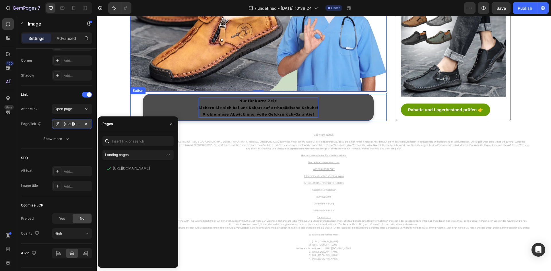
click at [214, 108] on strong "Sichern Sie sich bei uns Rabatt auf orthopädische Schuhe!" at bounding box center [259, 108] width 120 height 4
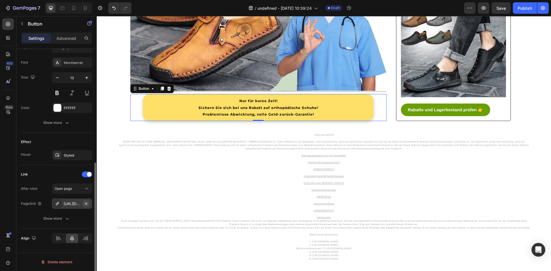
click at [85, 204] on icon "button" at bounding box center [86, 204] width 5 height 5
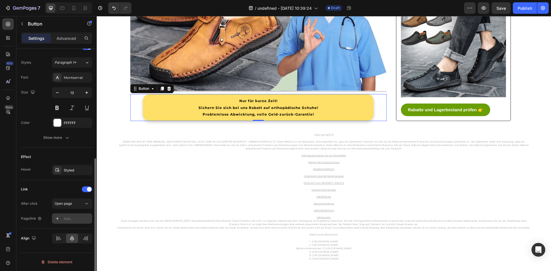
click at [55, 219] on div at bounding box center [57, 219] width 8 height 8
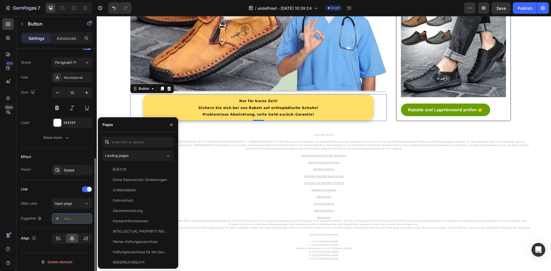
click at [55, 220] on div at bounding box center [57, 219] width 8 height 8
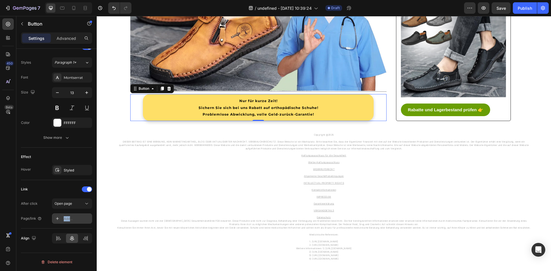
click at [55, 220] on div at bounding box center [57, 219] width 8 height 8
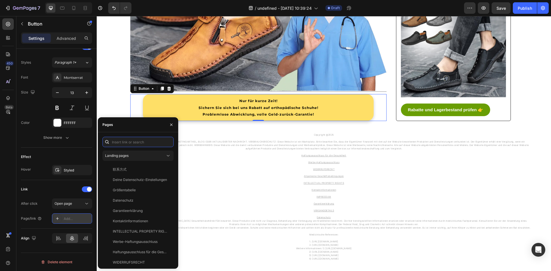
paste input "[URL][DOMAIN_NAME]"
type input "[URL][DOMAIN_NAME]"
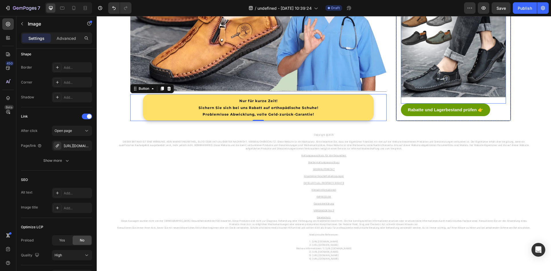
click at [459, 46] on img at bounding box center [453, 44] width 105 height 105
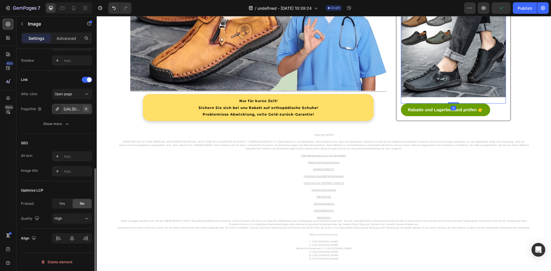
click at [86, 111] on icon "button" at bounding box center [86, 109] width 5 height 5
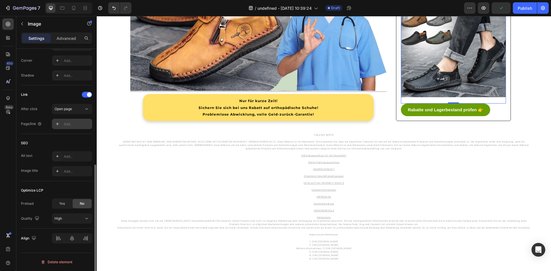
click at [58, 123] on icon at bounding box center [57, 124] width 5 height 5
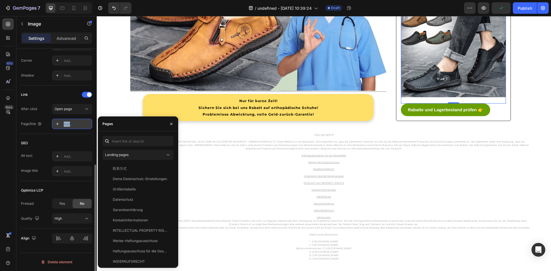
click at [58, 123] on icon at bounding box center [57, 124] width 5 height 5
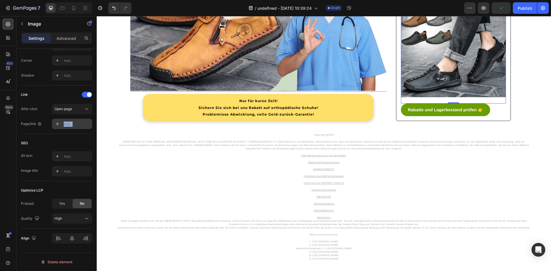
click at [58, 123] on icon at bounding box center [57, 124] width 5 height 5
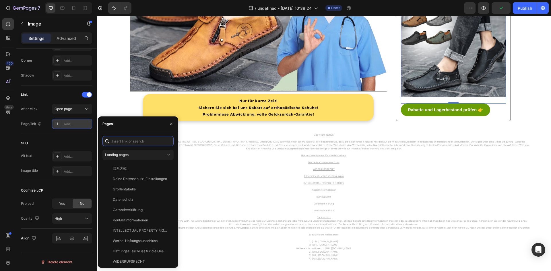
paste input "[URL][DOMAIN_NAME]"
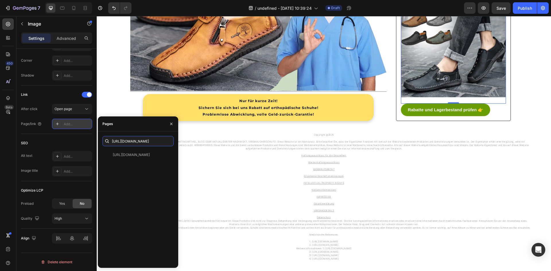
type input "[URL][DOMAIN_NAME]"
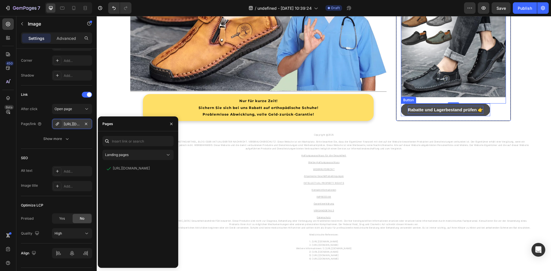
click at [455, 111] on strong "Rabatte und Lagerbestand prüfen 👉" at bounding box center [446, 109] width 76 height 5
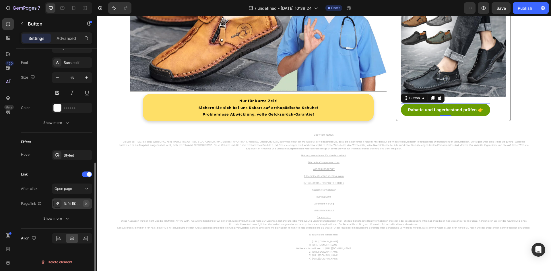
click at [85, 203] on icon "button" at bounding box center [86, 204] width 5 height 5
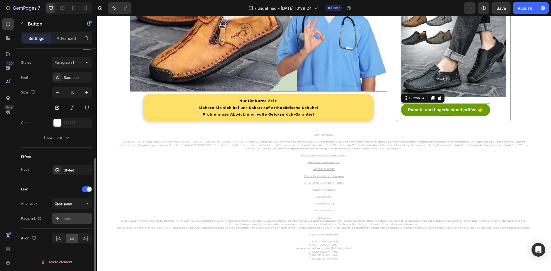
click at [52, 216] on div "Add..." at bounding box center [72, 219] width 40 height 10
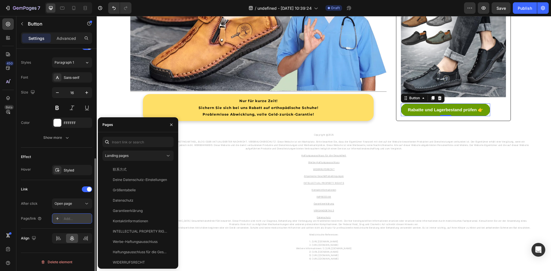
click at [55, 218] on icon at bounding box center [57, 218] width 5 height 5
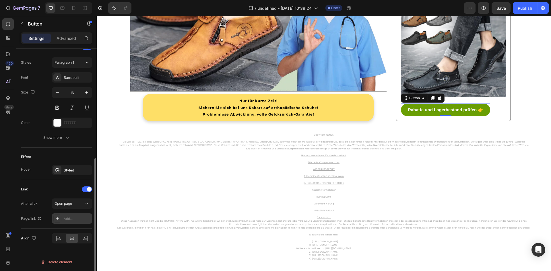
click at [55, 218] on icon at bounding box center [57, 218] width 5 height 5
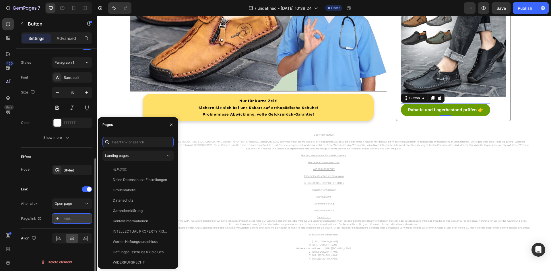
paste input "[URL][DOMAIN_NAME]"
type input "[URL][DOMAIN_NAME]"
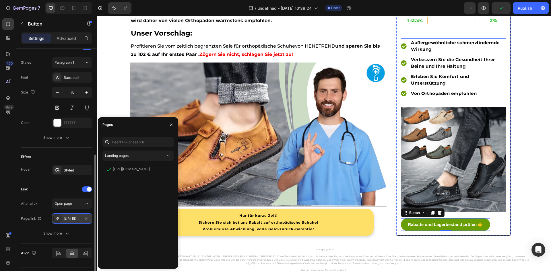
drag, startPoint x: 450, startPoint y: 28, endPoint x: 448, endPoint y: 31, distance: 3.7
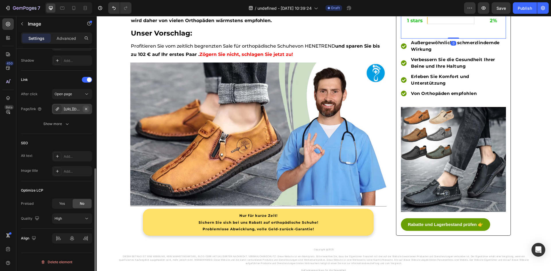
click at [85, 111] on icon "button" at bounding box center [86, 109] width 5 height 5
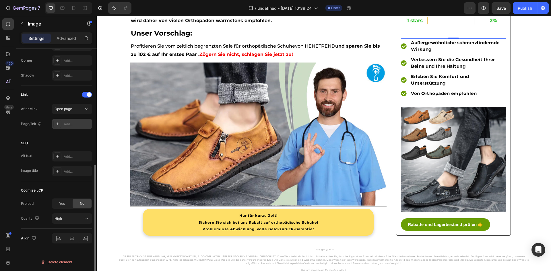
click at [61, 127] on div at bounding box center [57, 124] width 8 height 8
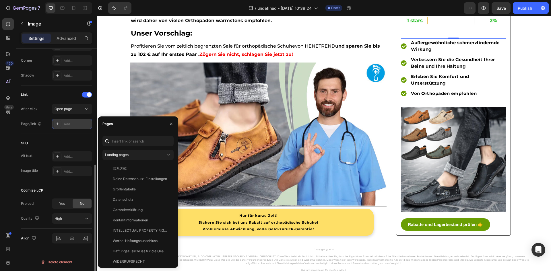
click at [57, 124] on icon at bounding box center [57, 124] width 5 height 5
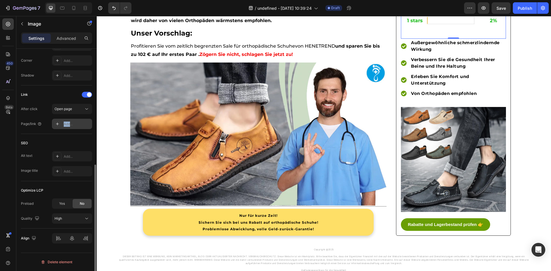
click at [57, 124] on icon at bounding box center [57, 124] width 5 height 5
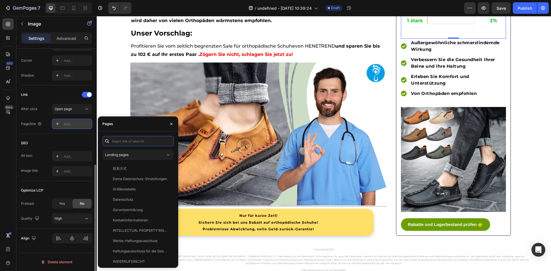
paste input "[URL][DOMAIN_NAME]"
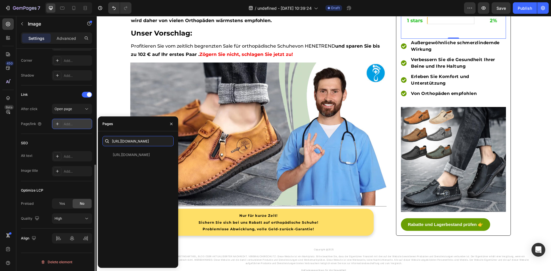
type input "[URL][DOMAIN_NAME]"
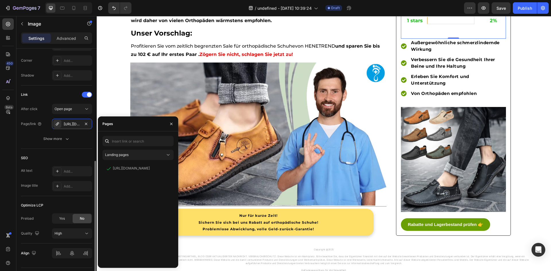
drag, startPoint x: 39, startPoint y: 153, endPoint x: 37, endPoint y: 151, distance: 3.1
click at [39, 153] on div "SEO Alt text Add... Image title Add..." at bounding box center [56, 172] width 71 height 47
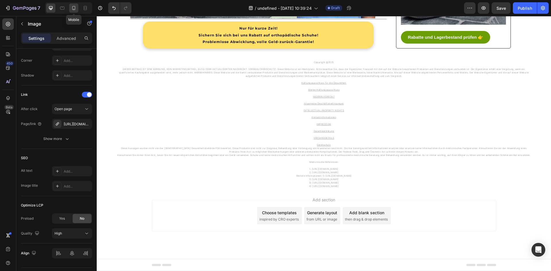
drag, startPoint x: 76, startPoint y: 8, endPoint x: 80, endPoint y: 7, distance: 3.7
click at [77, 8] on div at bounding box center [73, 7] width 9 height 9
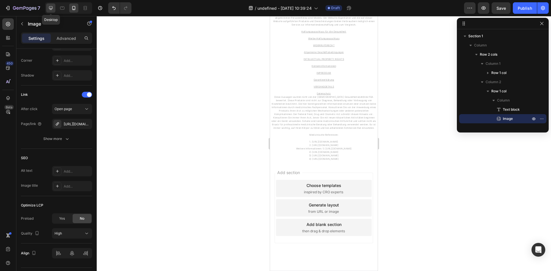
click at [51, 7] on icon at bounding box center [51, 8] width 4 height 4
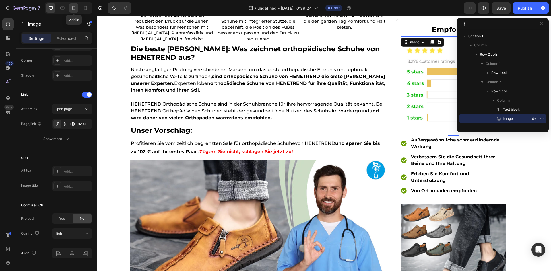
click at [75, 12] on div at bounding box center [73, 7] width 9 height 9
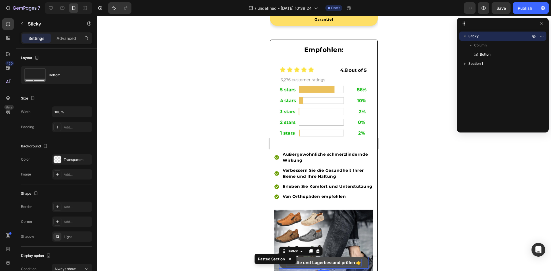
click at [345, 265] on strong "Rabatte und Lagerbestand prüfen 👉" at bounding box center [324, 262] width 76 height 5
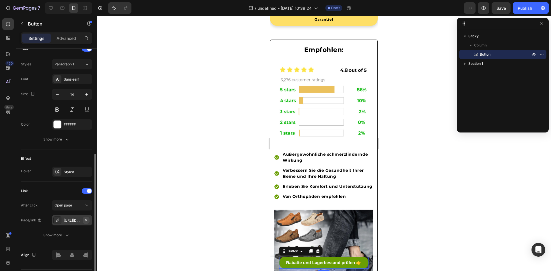
click at [87, 219] on icon "button" at bounding box center [86, 220] width 5 height 5
click at [53, 221] on div at bounding box center [57, 220] width 8 height 8
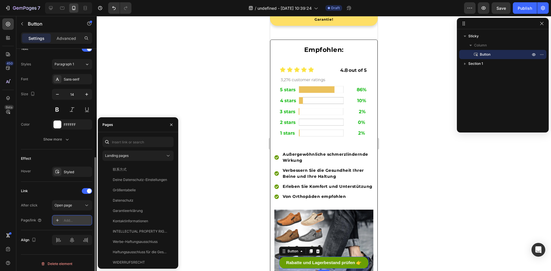
click at [60, 220] on div at bounding box center [57, 220] width 8 height 8
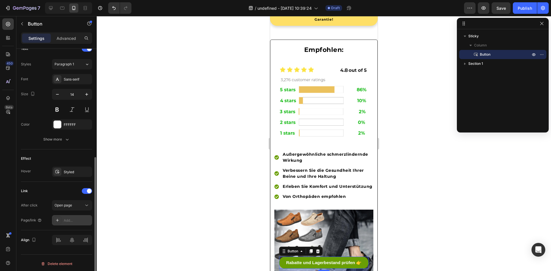
click at [59, 221] on icon at bounding box center [57, 220] width 3 height 3
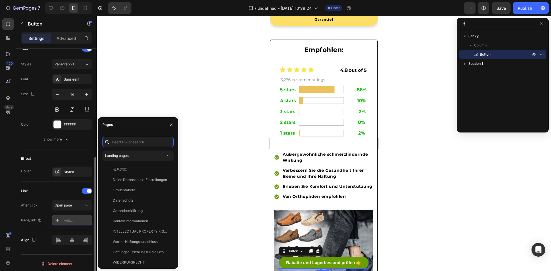
paste input "Copy element from Gempages!"
type input "Copy element from Gempages!"
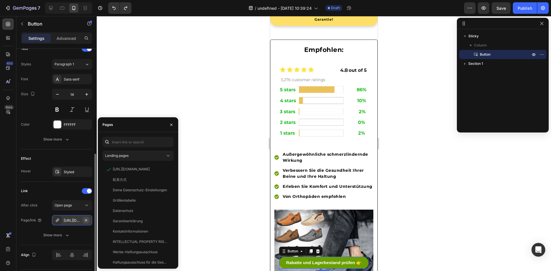
click at [84, 220] on icon "button" at bounding box center [86, 220] width 5 height 5
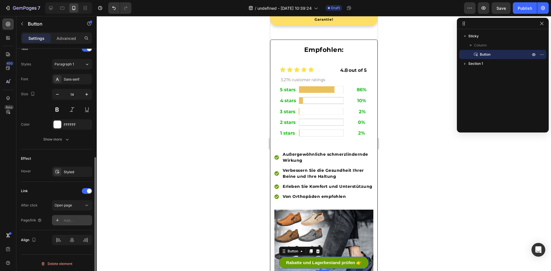
click at [59, 222] on icon at bounding box center [57, 220] width 5 height 5
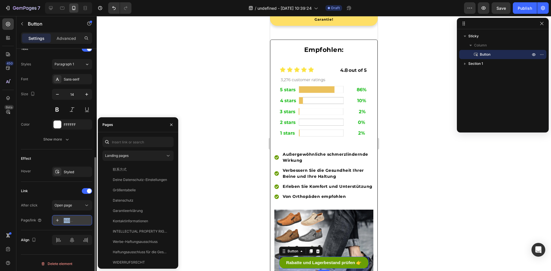
click at [59, 222] on icon at bounding box center [57, 220] width 5 height 5
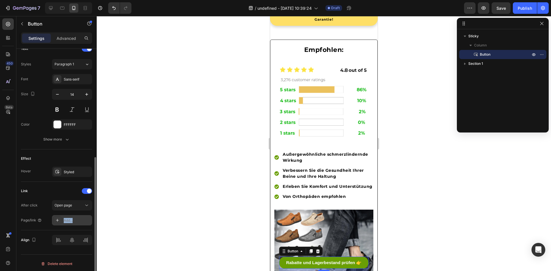
click at [58, 222] on icon at bounding box center [57, 220] width 5 height 5
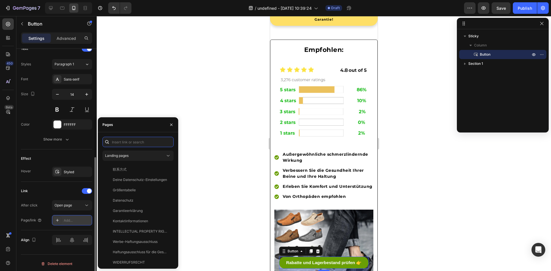
paste input "[URL][DOMAIN_NAME]"
type input "[URL][DOMAIN_NAME]"
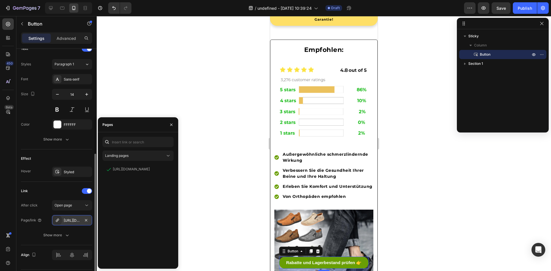
click at [43, 189] on div "Link" at bounding box center [56, 191] width 71 height 9
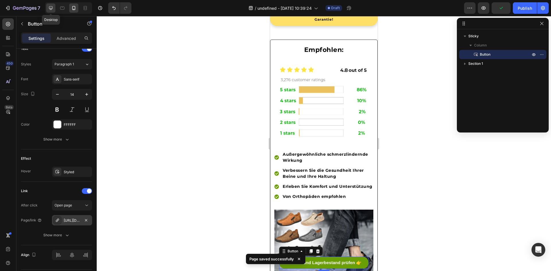
click at [51, 8] on icon at bounding box center [51, 8] width 4 height 4
type input "Auto"
type input "16"
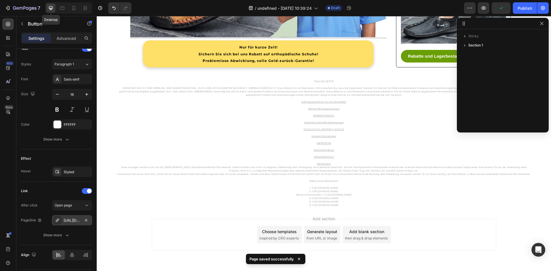
scroll to position [1660, 0]
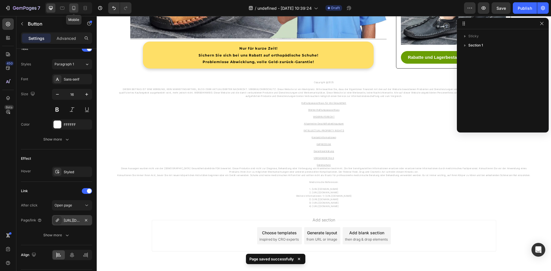
click at [78, 7] on div at bounding box center [73, 7] width 9 height 9
type input "100%"
type input "14"
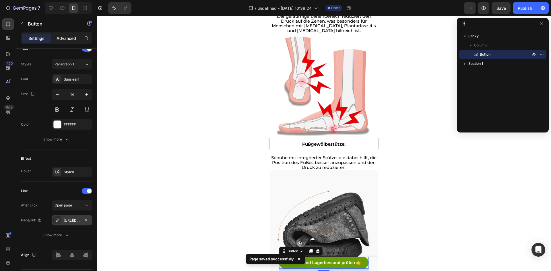
scroll to position [1683, 0]
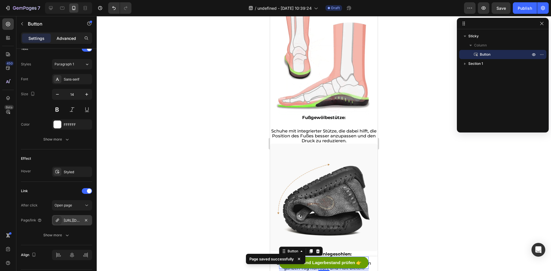
click at [70, 39] on p "Advanced" at bounding box center [67, 38] width 20 height 6
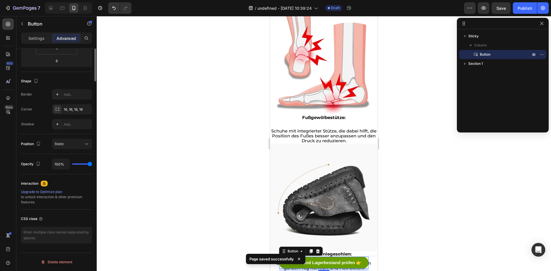
scroll to position [0, 0]
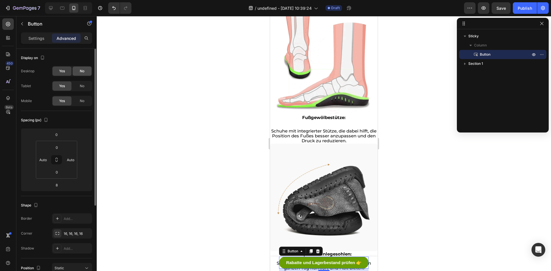
click at [85, 70] on div "No" at bounding box center [82, 71] width 19 height 9
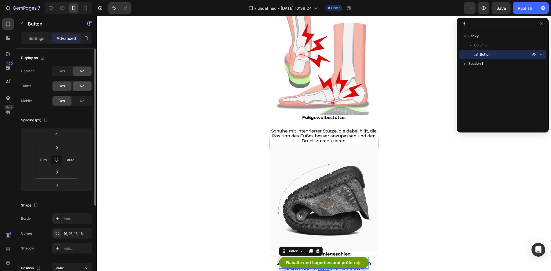
click at [84, 83] on div "No" at bounding box center [82, 86] width 19 height 9
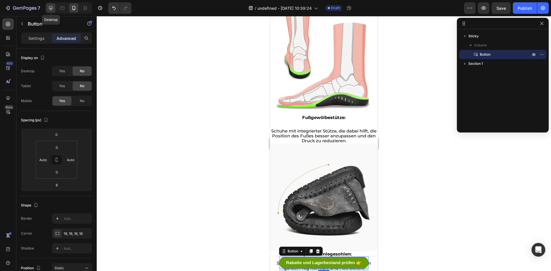
click at [53, 9] on icon at bounding box center [51, 8] width 6 height 6
type input "0"
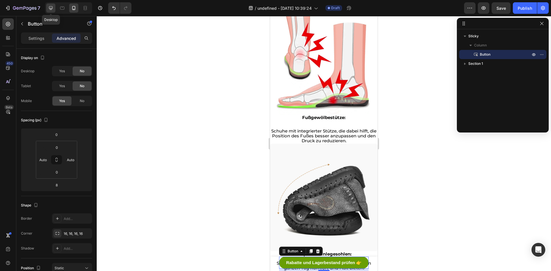
type input "0"
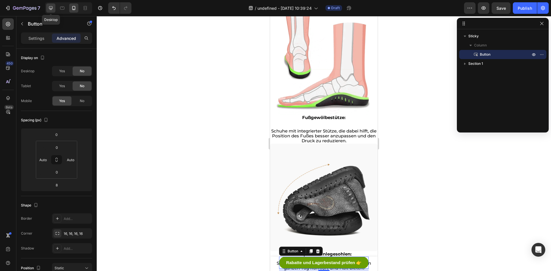
type input "0"
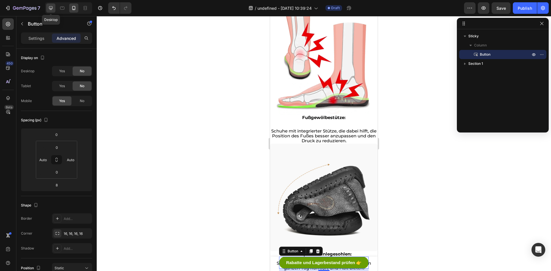
type input "0"
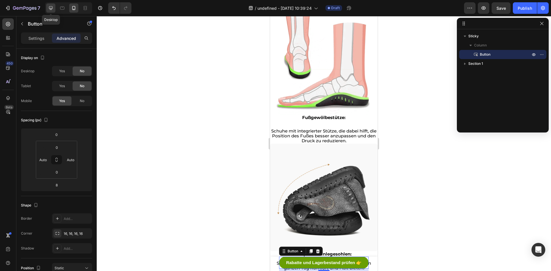
type input "0"
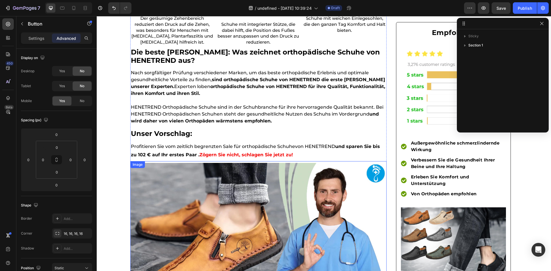
scroll to position [1287, 0]
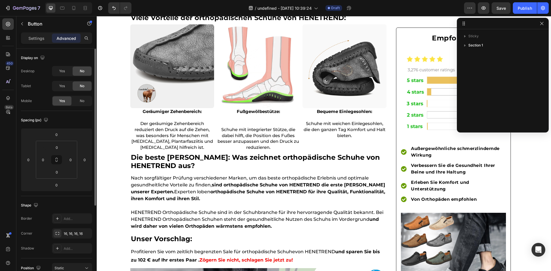
click at [75, 196] on div "Display on Desktop Yes No Tablet Yes No Mobile Yes No" at bounding box center [56, 227] width 71 height 62
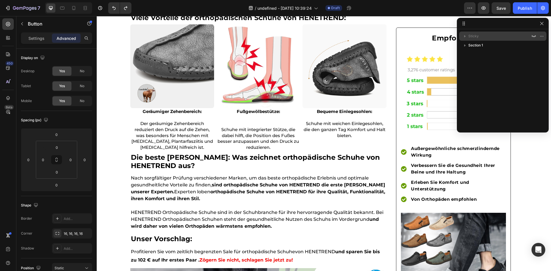
click at [483, 35] on p "Sticky" at bounding box center [500, 36] width 63 height 6
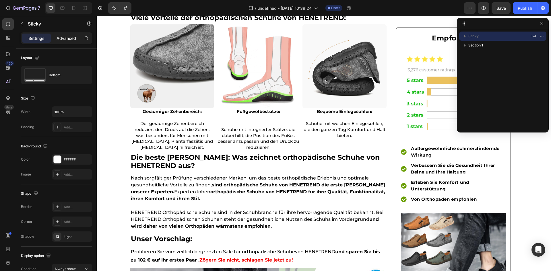
click at [72, 36] on p "Advanced" at bounding box center [67, 38] width 20 height 6
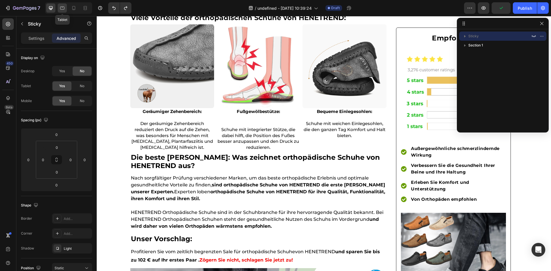
click at [63, 8] on icon at bounding box center [62, 8] width 6 height 6
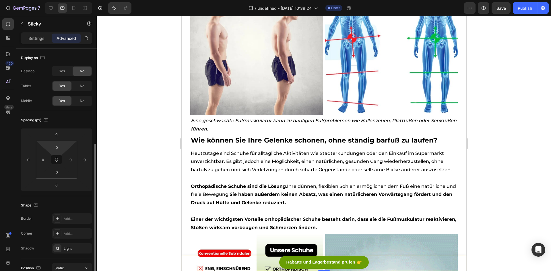
scroll to position [124, 0]
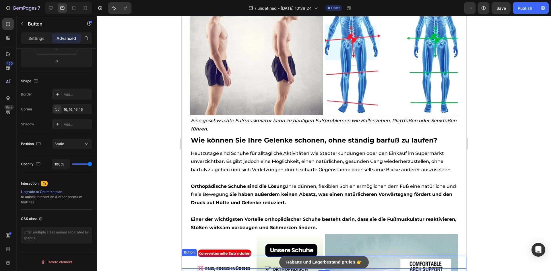
click at [307, 267] on link "Rabatte und Lagerbestand prüfen 👉" at bounding box center [323, 262] width 89 height 13
click at [336, 258] on p "Rabatte und Lagerbestand prüfen 👉" at bounding box center [324, 262] width 76 height 8
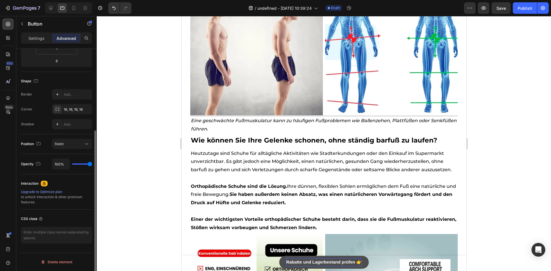
scroll to position [0, 0]
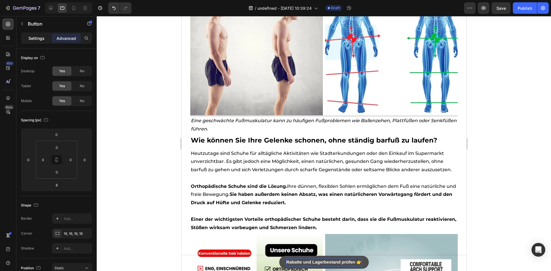
click at [39, 38] on p "Settings" at bounding box center [36, 38] width 16 height 6
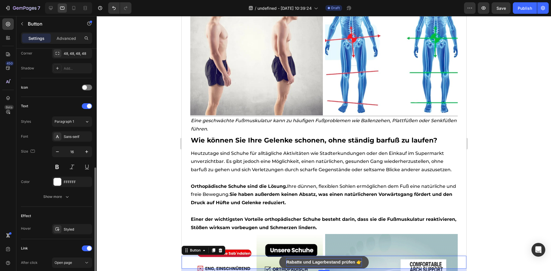
scroll to position [218, 0]
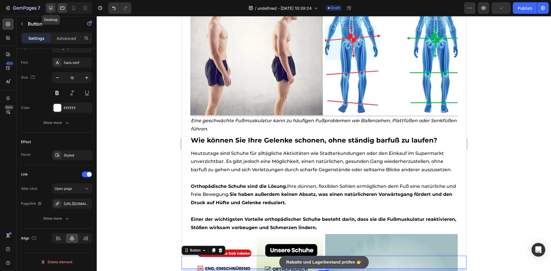
click at [47, 7] on div at bounding box center [50, 7] width 9 height 9
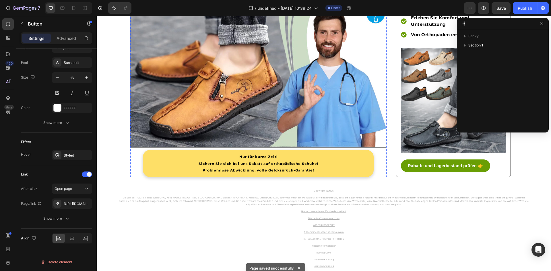
scroll to position [1680, 0]
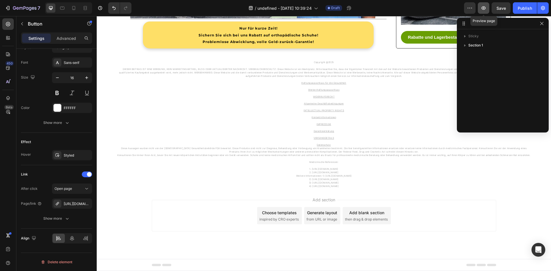
click at [486, 5] on button "button" at bounding box center [483, 7] width 11 height 11
drag, startPoint x: 545, startPoint y: 25, endPoint x: 444, endPoint y: 9, distance: 102.3
click at [545, 25] on button "button" at bounding box center [542, 23] width 7 height 7
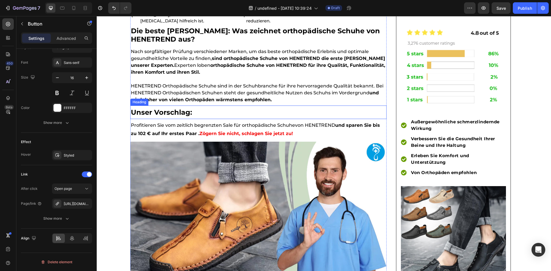
scroll to position [1365, 0]
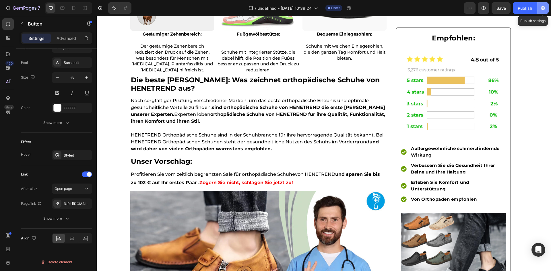
click at [543, 6] on icon "button" at bounding box center [543, 8] width 4 height 4
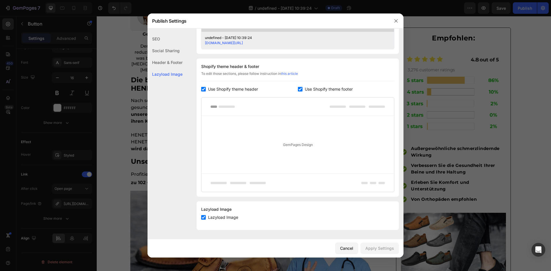
click at [236, 92] on span "Use Shopify theme header" at bounding box center [233, 89] width 50 height 7
checkbox input "false"
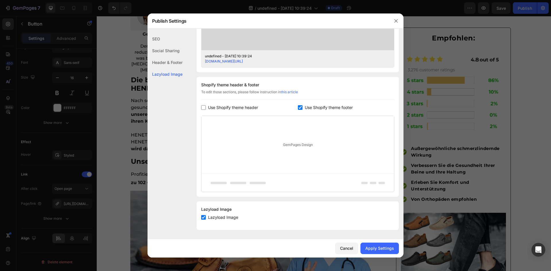
click at [323, 106] on span "Use Shopify theme footer" at bounding box center [329, 107] width 48 height 7
checkbox input "false"
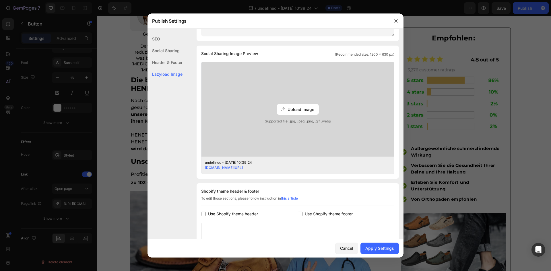
scroll to position [36, 0]
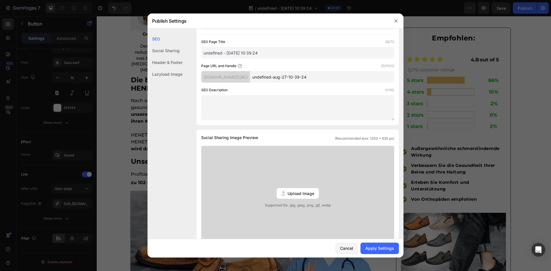
click at [336, 77] on input "undefined-aug-27-10-39-24" at bounding box center [322, 76] width 144 height 11
click at [334, 78] on input "undefined-aug-27-10-39-24" at bounding box center [322, 76] width 144 height 11
drag, startPoint x: 334, startPoint y: 78, endPoint x: 245, endPoint y: 84, distance: 89.8
click at [245, 84] on div "SEO Page Title 28/70 undefined - Aug 27, 10:39:24 Page URL and Handle 25/1000 k…" at bounding box center [297, 80] width 193 height 82
click at [313, 80] on input "undefined-aug-27-10-39-24" at bounding box center [322, 76] width 144 height 11
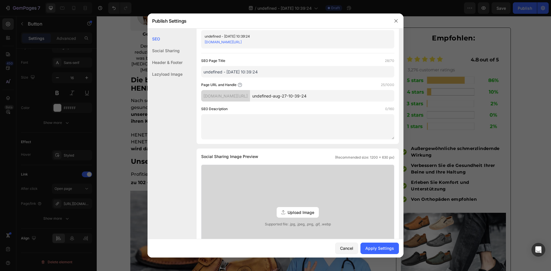
scroll to position [0, 0]
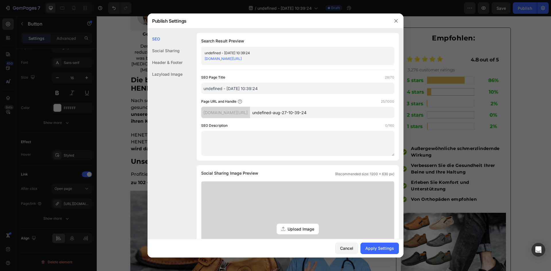
click at [256, 88] on input "undefined - [DATE] 10:39:24" at bounding box center [297, 88] width 193 height 11
paste input "Herrenschuhe"
type input "Herrenschuhe"
click at [313, 115] on input "undefined-aug-27-10-39-24" at bounding box center [322, 112] width 144 height 11
paste input "Herrenschuhe"
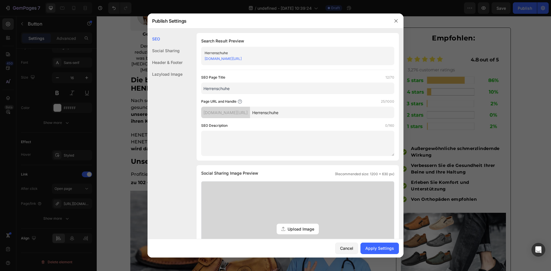
type input "Herrenschuhe"
click at [308, 120] on div "SEO Page Title 12/70 Herrenschuhe Page URL and Handle 25/1000 kaynfx-x8.myshopi…" at bounding box center [297, 116] width 193 height 82
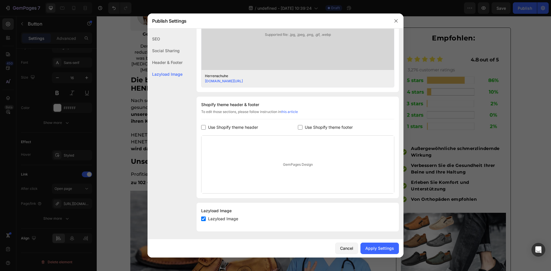
scroll to position [208, 0]
click at [374, 246] on div "Apply Settings" at bounding box center [380, 248] width 29 height 6
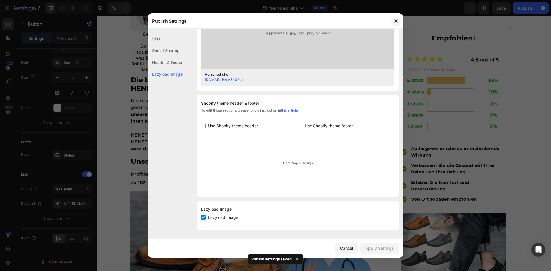
drag, startPoint x: 396, startPoint y: 22, endPoint x: 297, endPoint y: 7, distance: 100.1
click at [396, 22] on icon "button" at bounding box center [396, 21] width 5 height 5
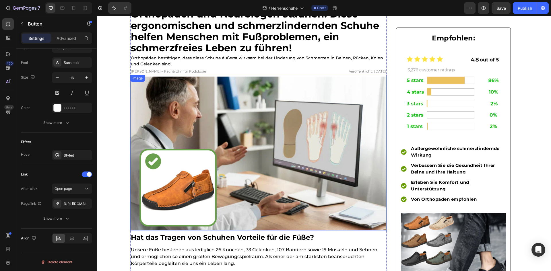
scroll to position [0, 0]
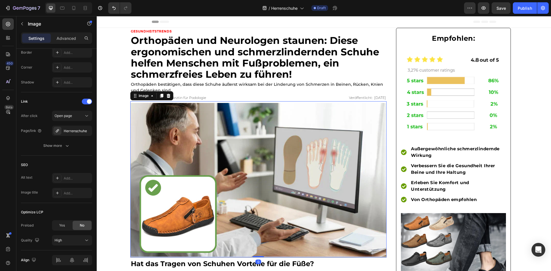
click at [283, 143] on img at bounding box center [258, 180] width 256 height 154
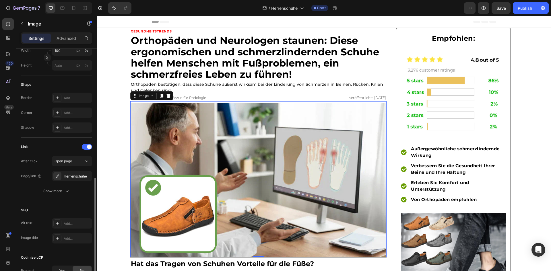
scroll to position [239, 0]
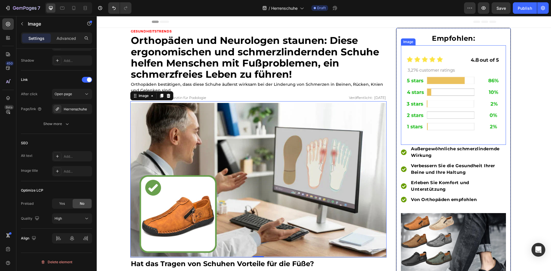
click at [436, 115] on img at bounding box center [453, 93] width 105 height 90
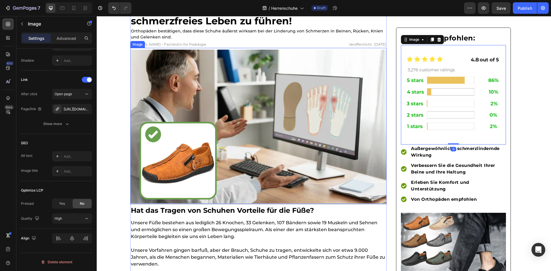
scroll to position [172, 0]
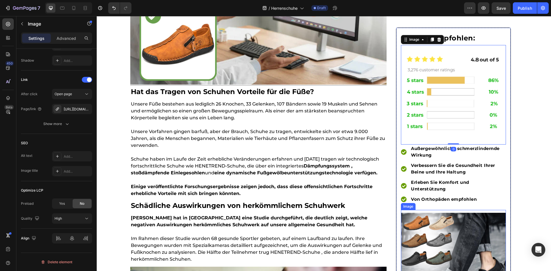
click at [452, 239] on img at bounding box center [453, 265] width 105 height 105
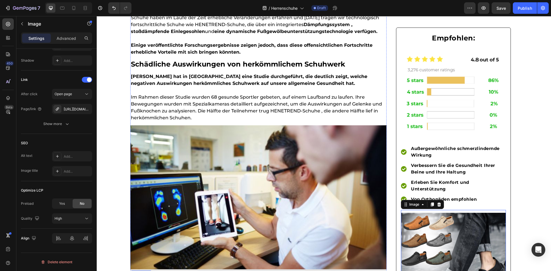
scroll to position [373, 0]
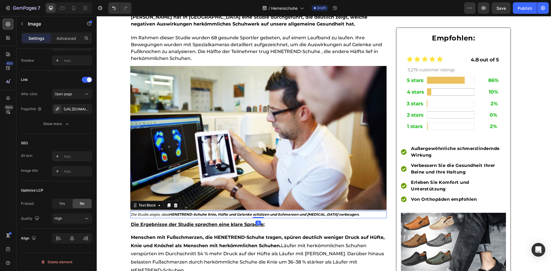
click at [301, 218] on p "Die Studie zeigte, dass HENETREND-Schuhe Knie, Hüfte und Gelenke schützen und S…" at bounding box center [258, 215] width 255 height 6
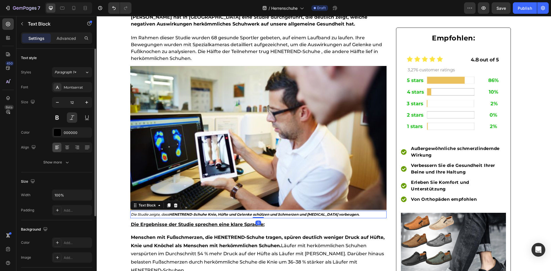
scroll to position [0, 0]
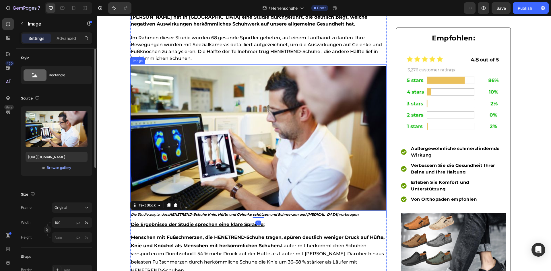
click at [305, 178] on img at bounding box center [258, 138] width 256 height 144
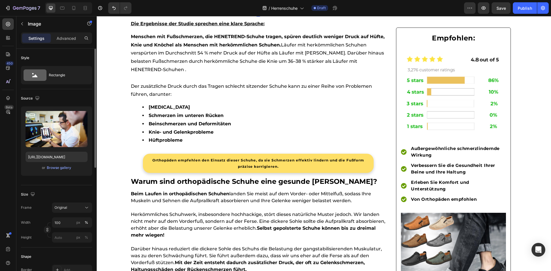
scroll to position [201, 0]
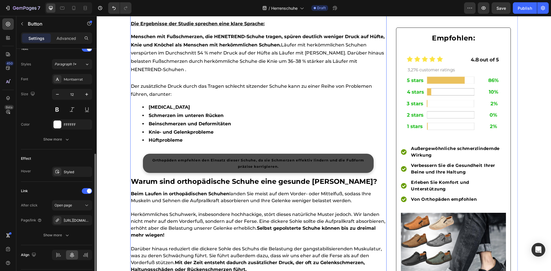
click at [184, 171] on link "Orthopäden empfehlen den Einsatz dieser Schuhe, da sie Schmerzen effektiv linde…" at bounding box center [258, 163] width 231 height 19
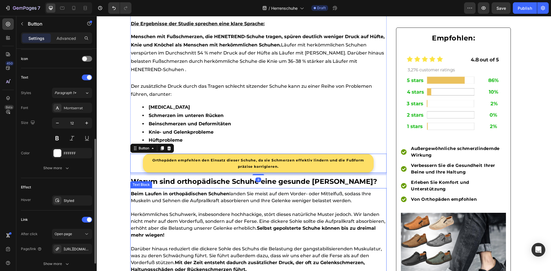
scroll to position [833, 0]
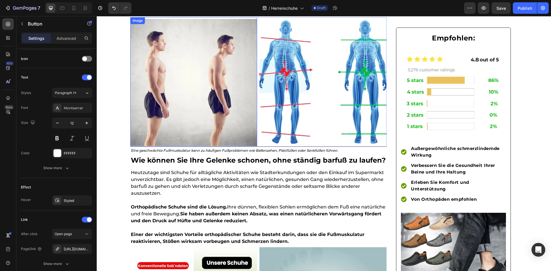
click at [187, 133] on img at bounding box center [193, 82] width 127 height 127
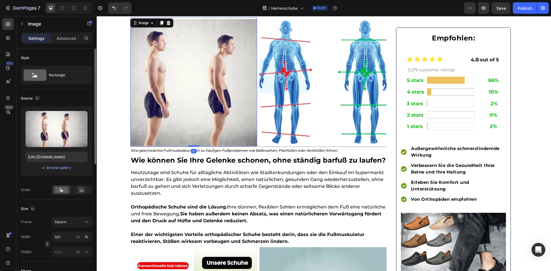
scroll to position [115, 0]
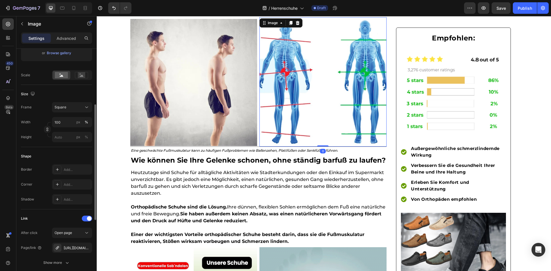
drag, startPoint x: 345, startPoint y: 119, endPoint x: 124, endPoint y: 200, distance: 235.1
click at [342, 120] on img at bounding box center [323, 82] width 127 height 127
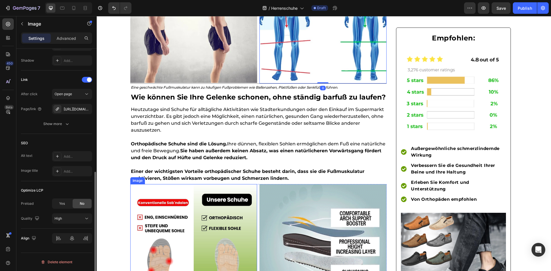
scroll to position [947, 0]
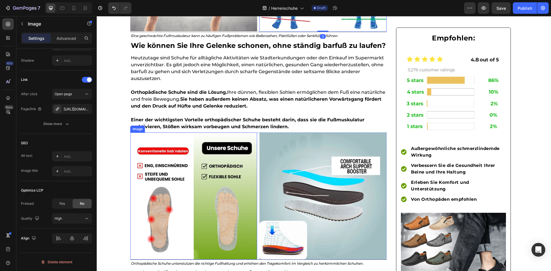
click at [212, 192] on img at bounding box center [193, 196] width 127 height 127
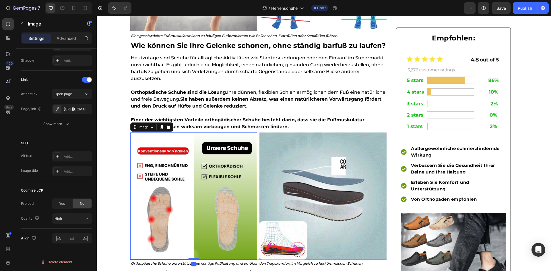
scroll to position [239, 0]
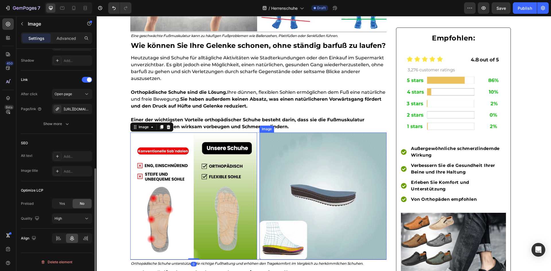
click at [352, 193] on img at bounding box center [323, 196] width 127 height 127
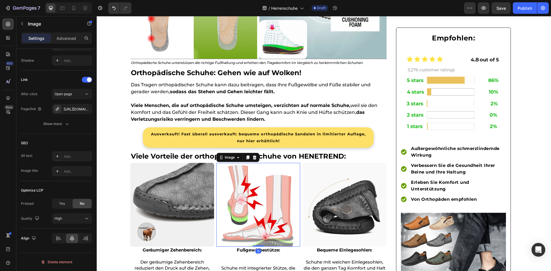
scroll to position [195, 0]
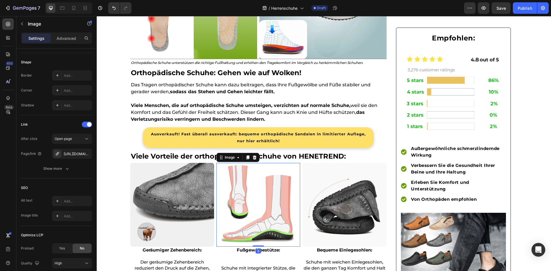
click at [279, 193] on img at bounding box center [258, 205] width 84 height 84
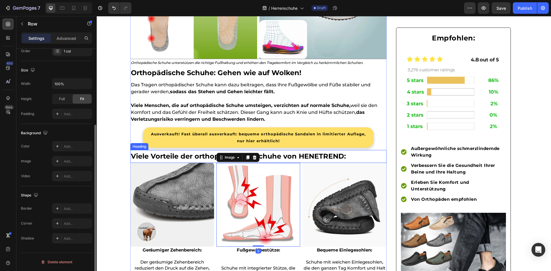
click at [287, 150] on div "Ausverkauft! Fast überall ausverkauft: bequeme orthopädische Sandalen in limiti…" at bounding box center [258, 137] width 256 height 25
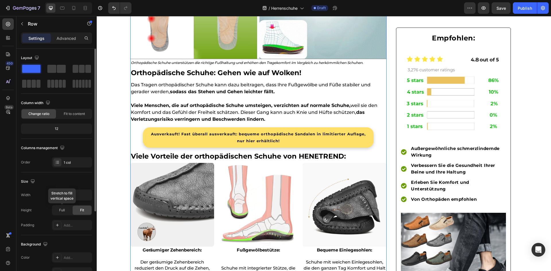
scroll to position [111, 0]
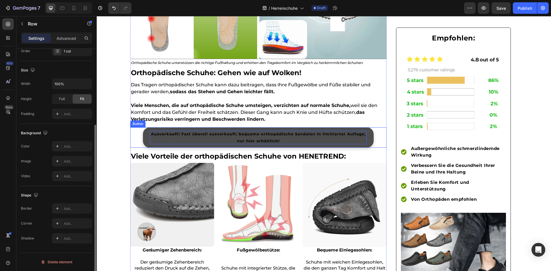
click at [212, 136] on strong "Ausverkauft! Fast überall ausverkauft: bequeme orthopädische Sandalen in limiti…" at bounding box center [258, 137] width 215 height 11
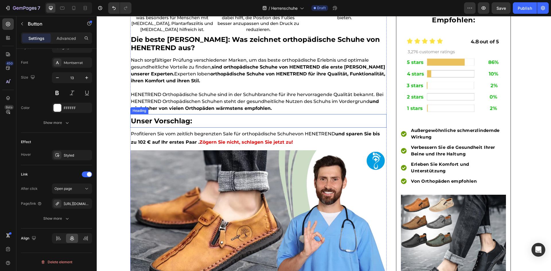
scroll to position [1464, 0]
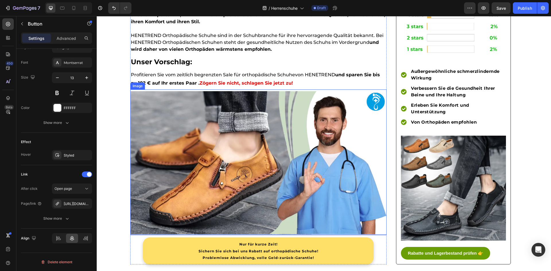
click at [261, 183] on img at bounding box center [258, 162] width 256 height 143
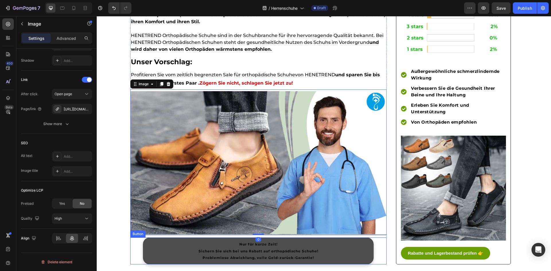
click at [190, 255] on link "Nur für kurze Zeit! Sichern Sie sich bei uns Rabatt auf orthopädische Schuhe! P…" at bounding box center [258, 251] width 231 height 27
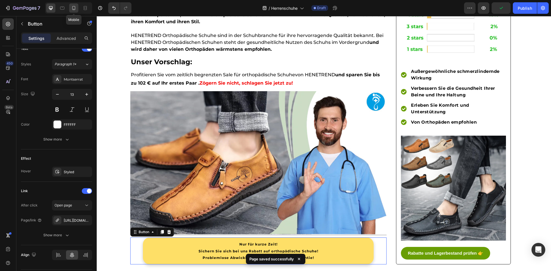
click at [74, 9] on icon at bounding box center [74, 8] width 6 height 6
type input "Auto"
type input "10"
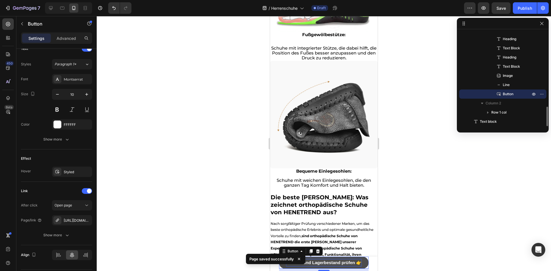
click at [355, 261] on strong "Rabatte und Lagerbestand prüfen 👉" at bounding box center [324, 262] width 76 height 5
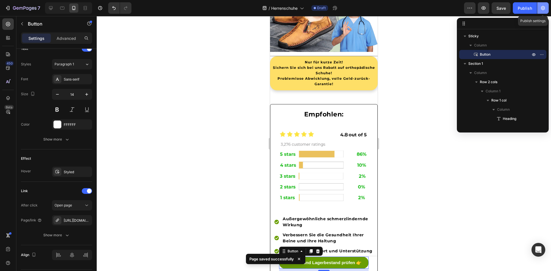
click at [543, 11] on icon "button" at bounding box center [543, 8] width 6 height 6
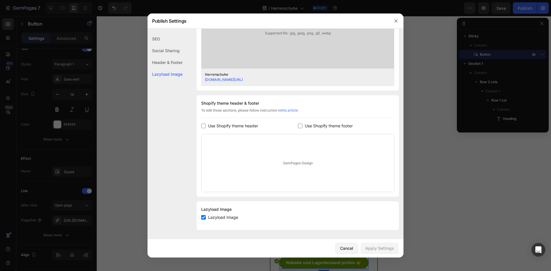
click at [397, 22] on icon "button" at bounding box center [396, 21] width 5 height 5
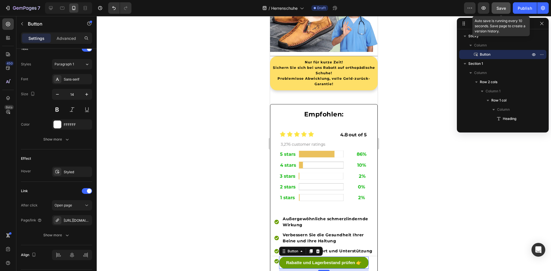
click at [503, 10] on span "Save" at bounding box center [501, 8] width 9 height 5
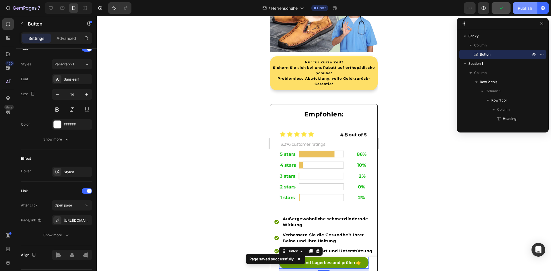
click at [527, 9] on div "Publish" at bounding box center [525, 8] width 14 height 6
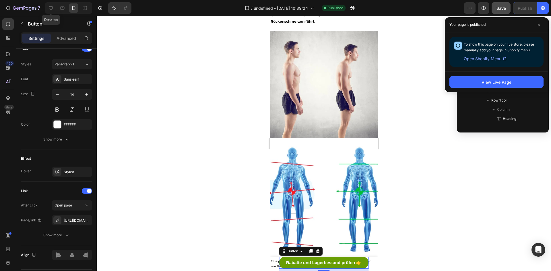
drag, startPoint x: 54, startPoint y: 9, endPoint x: 94, endPoint y: 38, distance: 49.9
click at [54, 9] on icon at bounding box center [51, 8] width 6 height 6
type input "Auto"
type input "16"
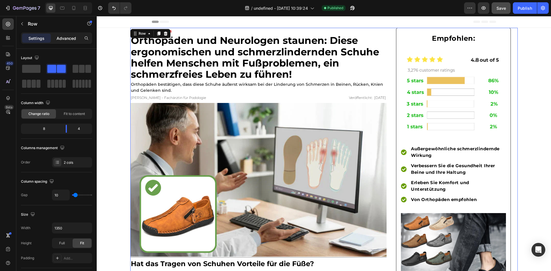
click at [69, 38] on p "Advanced" at bounding box center [67, 38] width 20 height 6
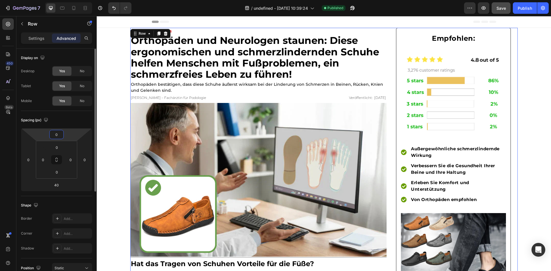
click at [57, 138] on input "0" at bounding box center [56, 134] width 11 height 9
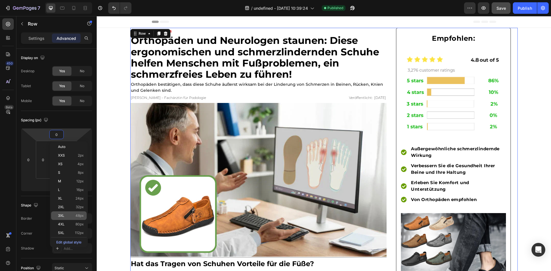
click at [72, 216] on p "3XL 48px" at bounding box center [71, 216] width 26 height 4
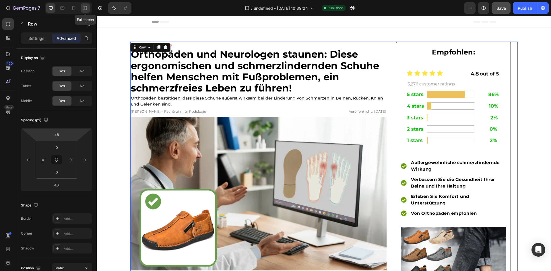
click at [82, 8] on icon at bounding box center [85, 8] width 6 height 6
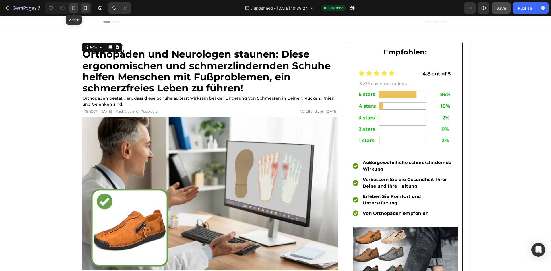
click at [71, 9] on icon at bounding box center [74, 8] width 6 height 6
type input "0"
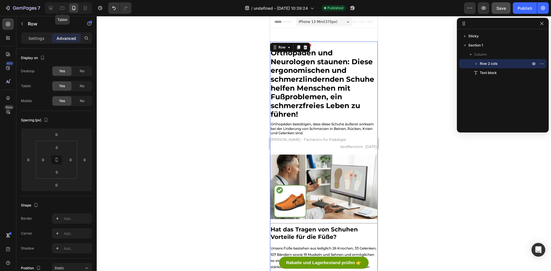
scroll to position [5, 0]
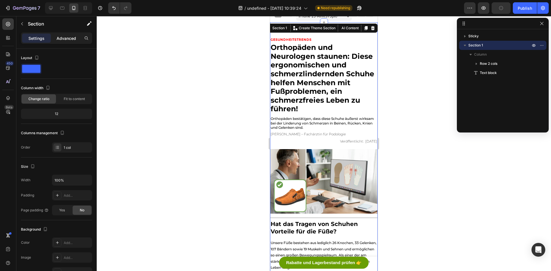
click at [67, 38] on p "Advanced" at bounding box center [67, 38] width 20 height 6
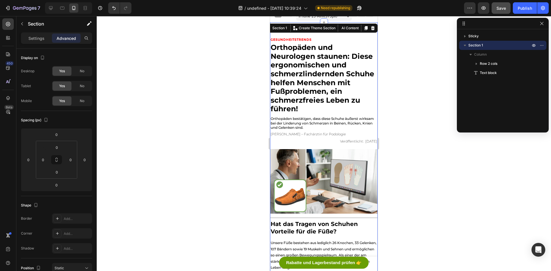
click at [341, 41] on h2 "GESUNDHEITSTRENDS" at bounding box center [324, 39] width 108 height 7
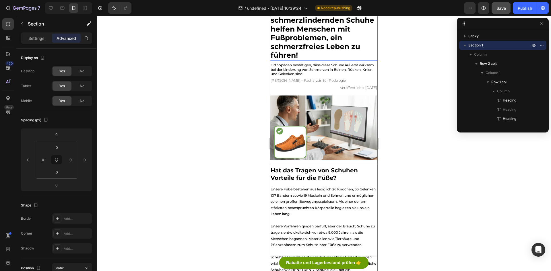
scroll to position [63, 0]
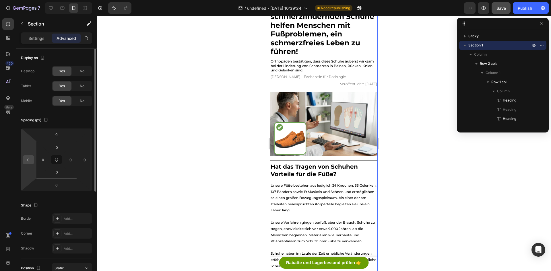
click at [29, 163] on input "0" at bounding box center [28, 160] width 9 height 9
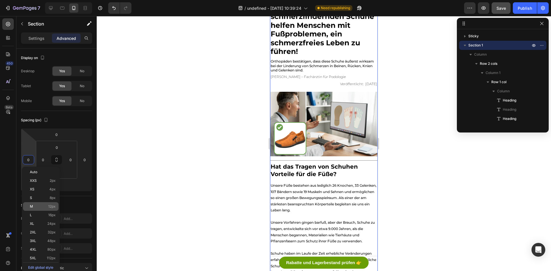
click at [47, 208] on p "M 12px" at bounding box center [43, 207] width 26 height 4
type input "12"
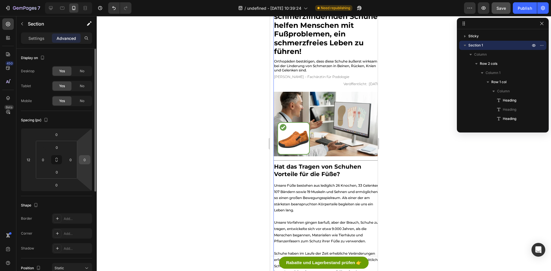
click at [86, 159] on input "0" at bounding box center [84, 160] width 9 height 9
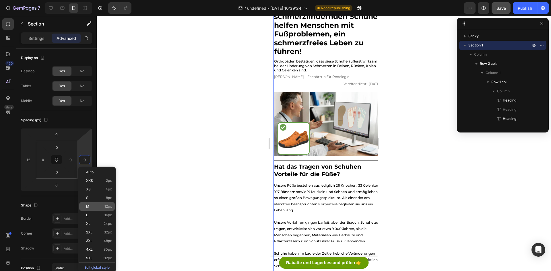
drag, startPoint x: 90, startPoint y: 206, endPoint x: 86, endPoint y: 205, distance: 4.3
click at [90, 206] on p "M 12px" at bounding box center [99, 207] width 26 height 4
type input "12"
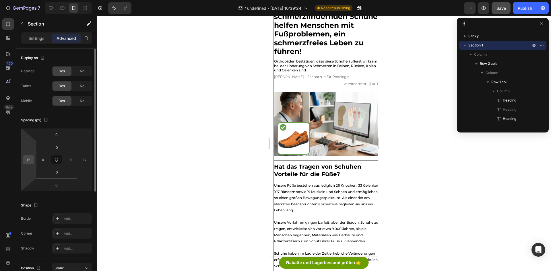
click at [28, 160] on input "12" at bounding box center [28, 160] width 9 height 9
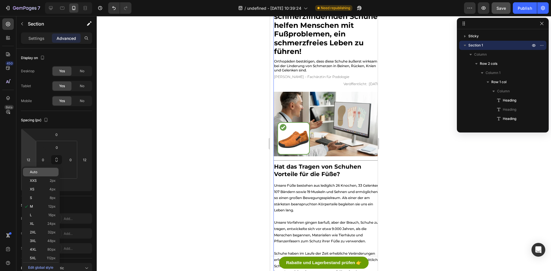
drag, startPoint x: 37, startPoint y: 172, endPoint x: 42, endPoint y: 172, distance: 5.7
click at [37, 172] on span "Auto" at bounding box center [33, 172] width 7 height 4
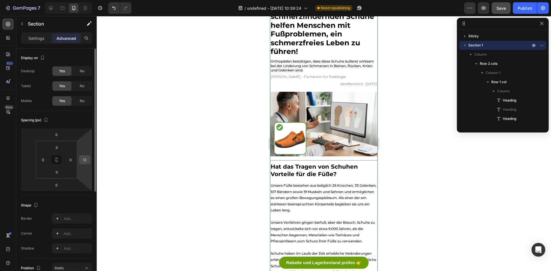
click at [87, 160] on input "12" at bounding box center [84, 160] width 9 height 9
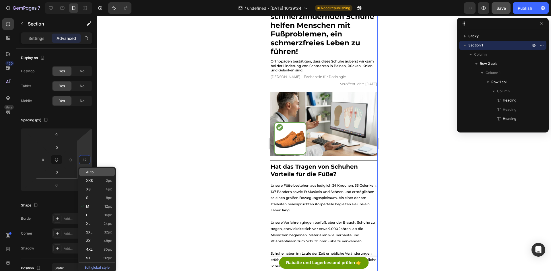
click at [90, 171] on span "Auto" at bounding box center [89, 172] width 7 height 4
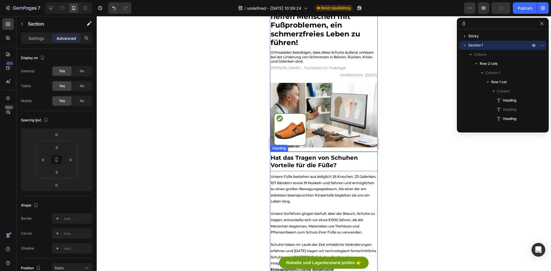
scroll to position [206, 0]
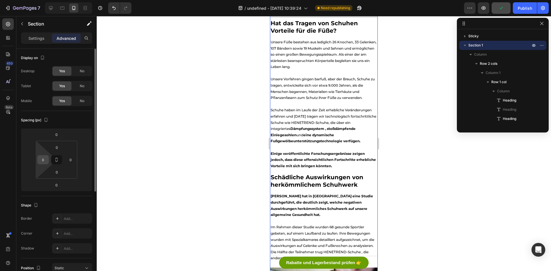
click at [43, 161] on input "0" at bounding box center [43, 160] width 9 height 9
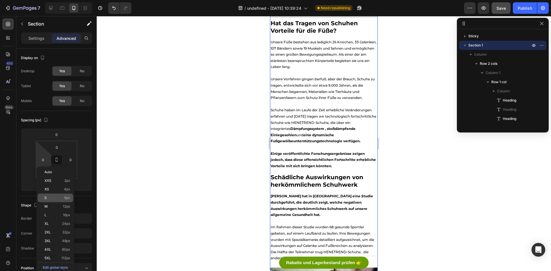
click at [58, 195] on div "S 8px" at bounding box center [56, 198] width 36 height 9
type input "8"
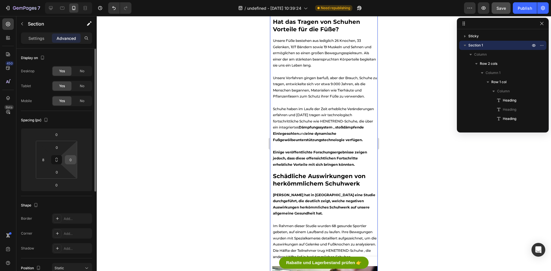
click at [69, 162] on input "0" at bounding box center [70, 160] width 9 height 9
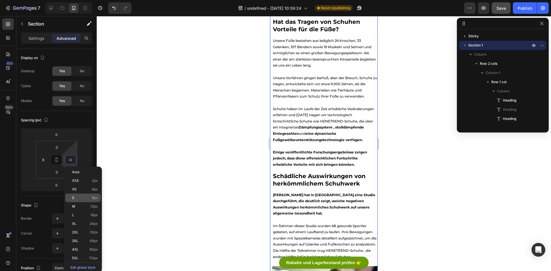
click at [80, 200] on p "S 8px" at bounding box center [85, 198] width 26 height 4
type input "8"
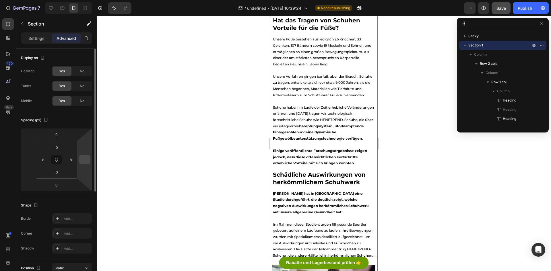
click at [85, 162] on input "number" at bounding box center [84, 160] width 9 height 9
click at [83, 124] on div "Spacing (px)" at bounding box center [56, 120] width 71 height 9
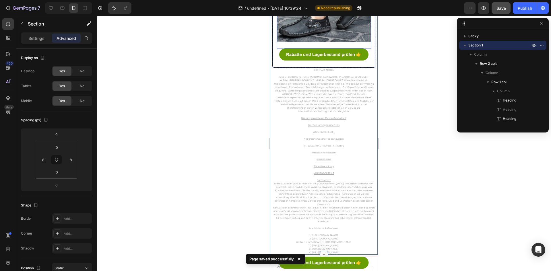
scroll to position [2525, 0]
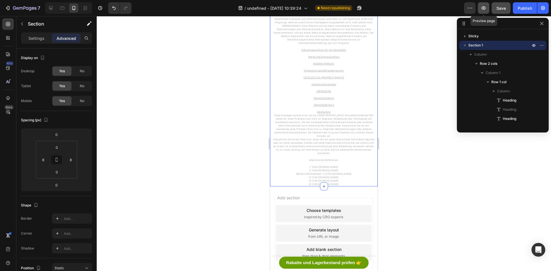
click at [483, 11] on button "button" at bounding box center [483, 7] width 11 height 11
click at [62, 8] on icon at bounding box center [62, 8] width 6 height 6
type input "0"
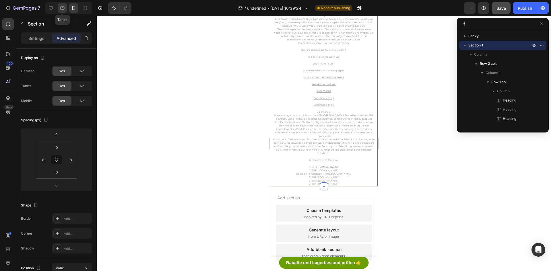
type input "0"
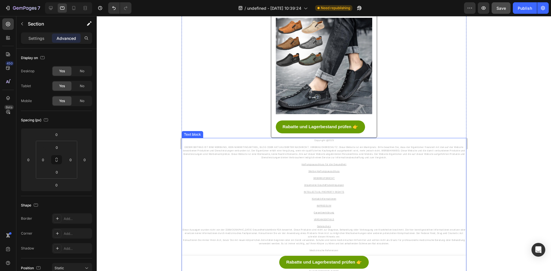
scroll to position [2067, 0]
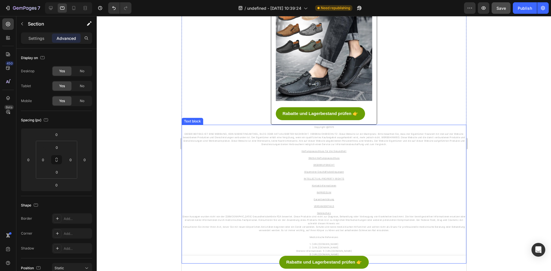
click at [216, 156] on p "Haftungsausschluss für die Gesundheit Werbe-Haftungsausschluss WIDERRUFSRECHT A…" at bounding box center [324, 166] width 284 height 41
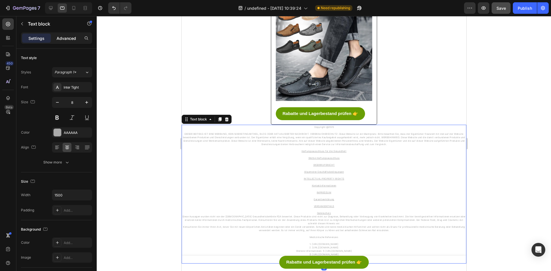
click at [70, 39] on p "Advanced" at bounding box center [67, 38] width 20 height 6
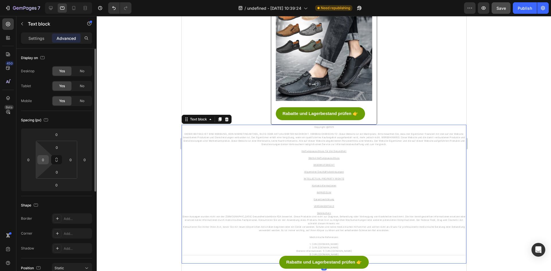
click at [42, 160] on input "0" at bounding box center [43, 160] width 9 height 9
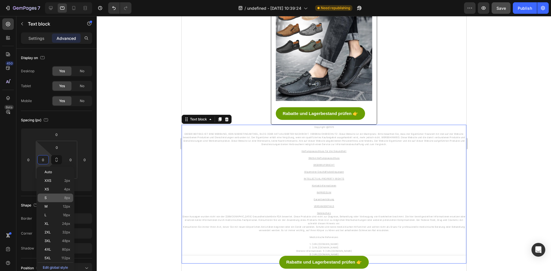
click at [53, 198] on p "S 8px" at bounding box center [58, 198] width 26 height 4
type input "8"
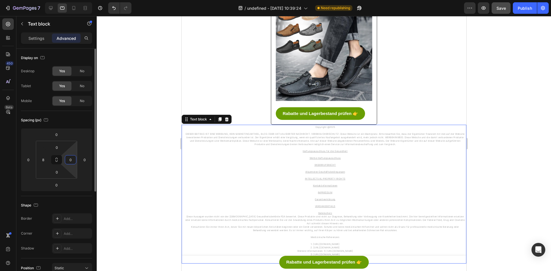
click at [74, 160] on input "0" at bounding box center [70, 160] width 9 height 9
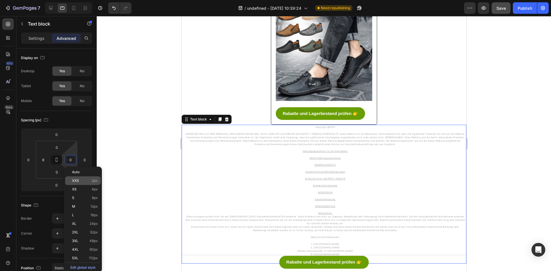
drag, startPoint x: 82, startPoint y: 198, endPoint x: 78, endPoint y: 183, distance: 15.0
click at [82, 198] on p "S 8px" at bounding box center [85, 198] width 26 height 4
type input "8"
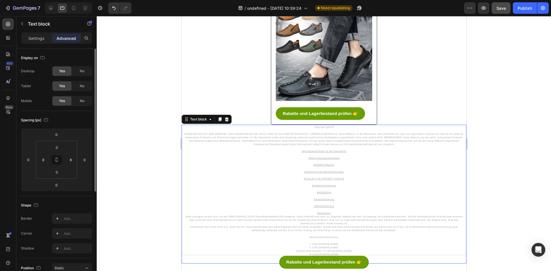
click at [0, 0] on div "Spacing (px) 0 0 0 0 0 8 0 8" at bounding box center [0, 0] width 0 height 0
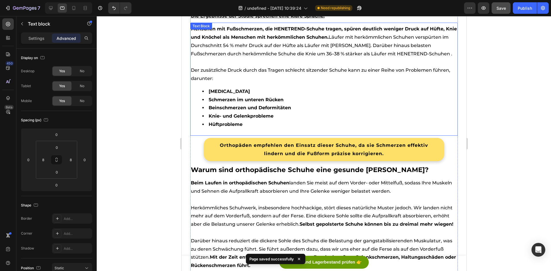
scroll to position [603, 0]
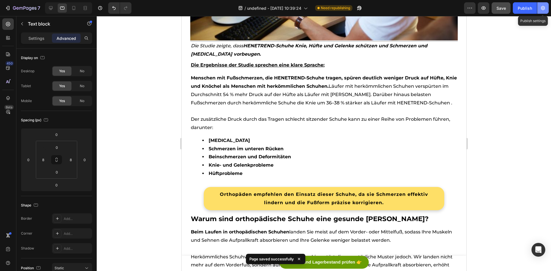
click at [541, 7] on icon "button" at bounding box center [543, 8] width 6 height 6
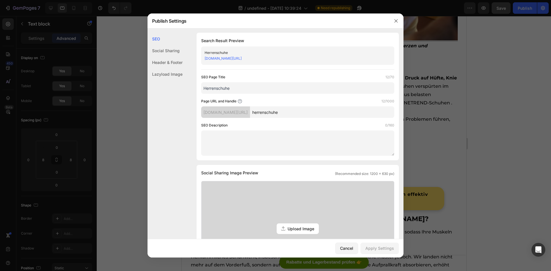
scroll to position [0, 0]
drag, startPoint x: 396, startPoint y: 22, endPoint x: 214, endPoint y: 7, distance: 182.1
click at [396, 22] on icon "button" at bounding box center [396, 21] width 5 height 5
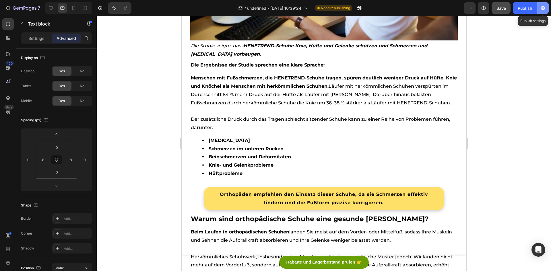
click at [544, 9] on icon "button" at bounding box center [543, 8] width 6 height 6
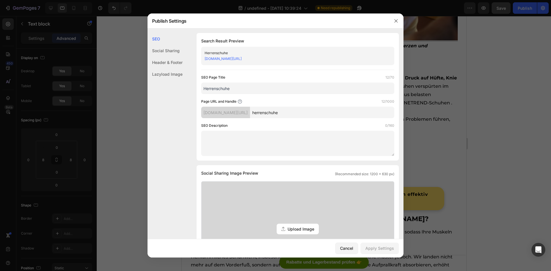
click at [298, 119] on div "SEO Page Title 12/70 Herrenschuhe Page URL and Handle 12/1000 kaynfx-x8.myshopi…" at bounding box center [297, 116] width 193 height 82
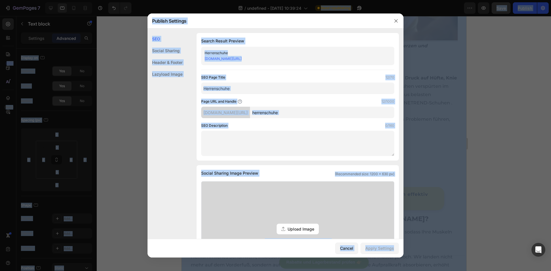
click at [285, 110] on input "herrenschuhe" at bounding box center [322, 112] width 144 height 11
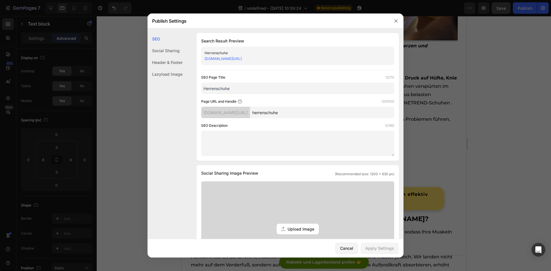
click at [314, 114] on input "herrenschuhe" at bounding box center [322, 112] width 144 height 11
paste input "fussgewolbeunterstutzung-schmerzlinderung"
type input "fussgewolbeunterstutzung-schmerzlinderung"
click at [304, 125] on div "SEO Description 0/160" at bounding box center [297, 126] width 193 height 6
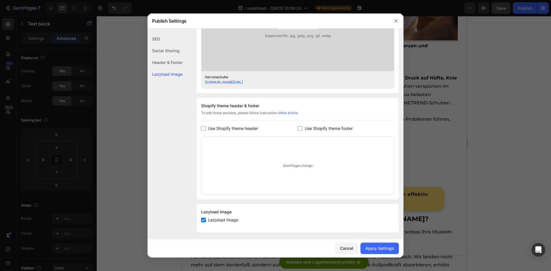
scroll to position [208, 0]
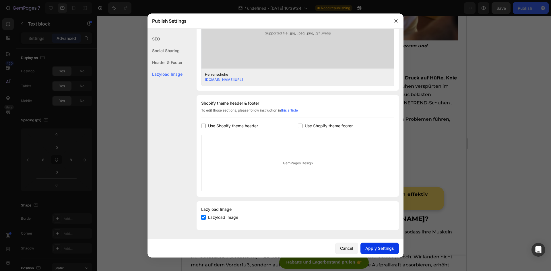
click at [389, 246] on div "Apply Settings" at bounding box center [380, 248] width 29 height 6
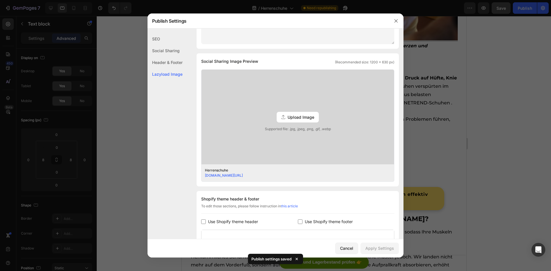
scroll to position [7, 0]
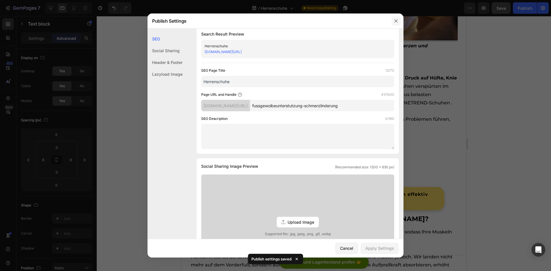
click at [399, 22] on button "button" at bounding box center [396, 20] width 9 height 9
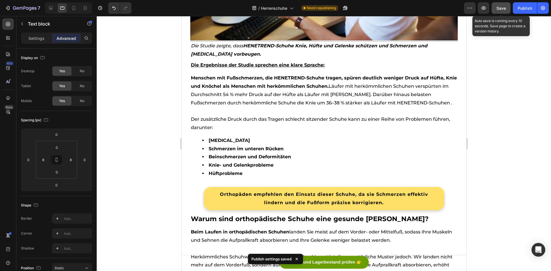
click at [499, 10] on span "Save" at bounding box center [501, 8] width 9 height 5
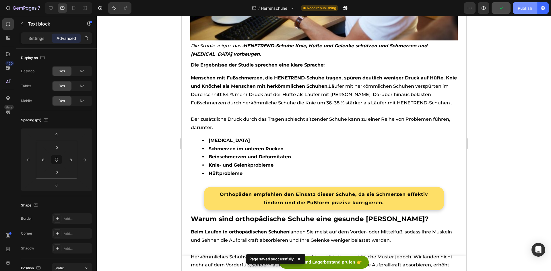
click at [520, 9] on div "Publish" at bounding box center [525, 8] width 14 height 6
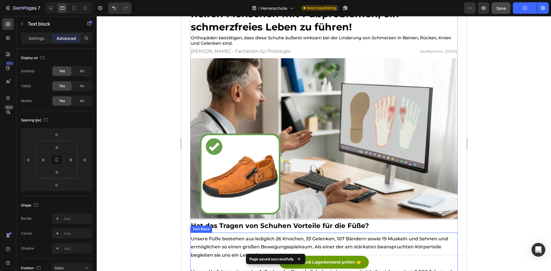
scroll to position [0, 0]
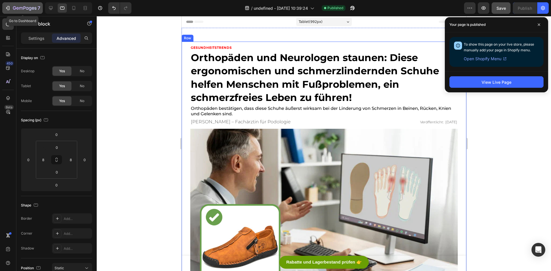
click at [11, 9] on div "7" at bounding box center [22, 8] width 35 height 7
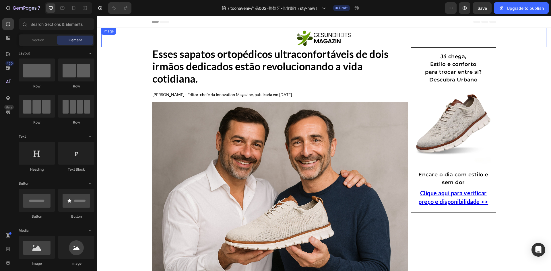
click at [305, 36] on img at bounding box center [323, 38] width 57 height 17
